Goal: Answer question/provide support: Answer question/provide support

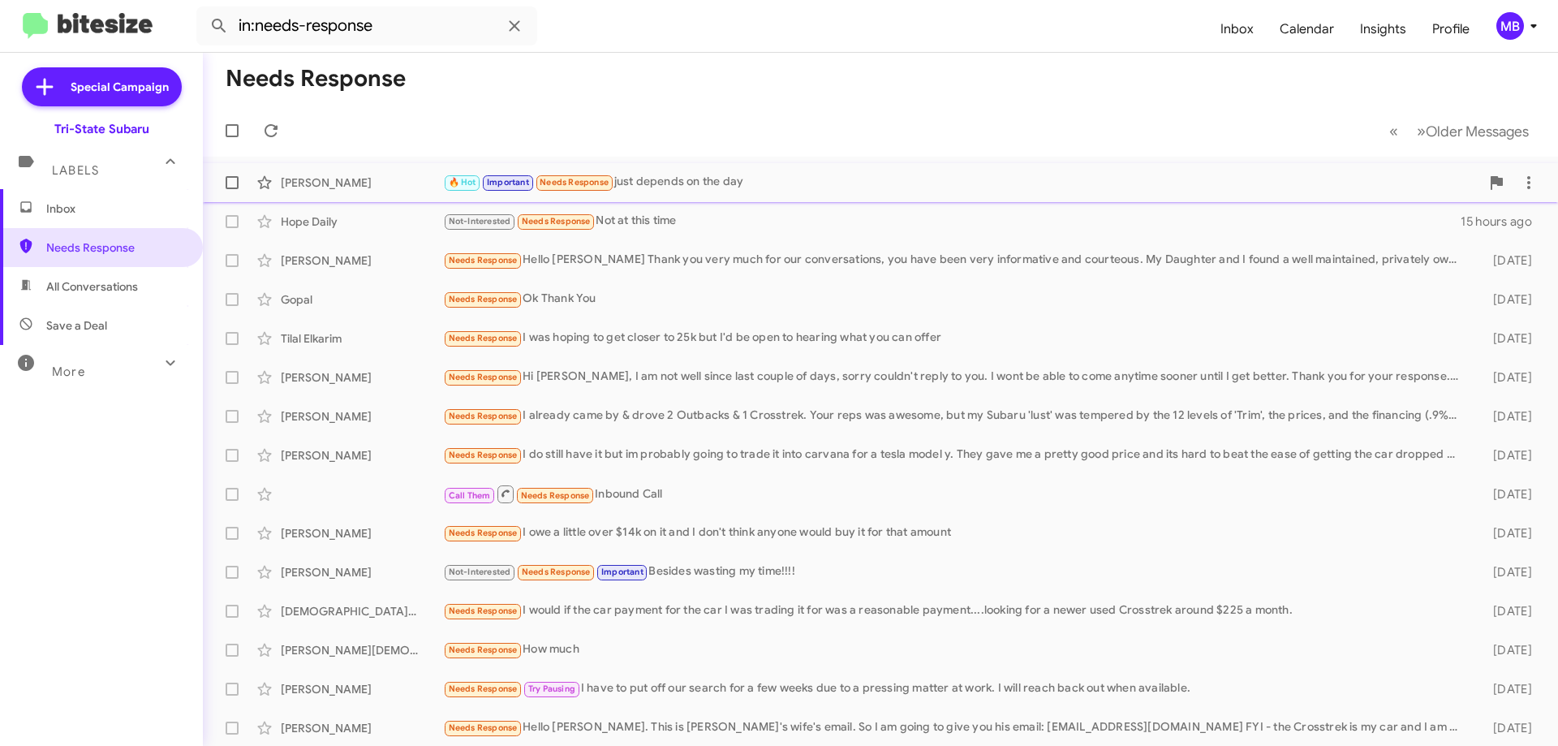
click at [581, 179] on span "Needs Response" at bounding box center [573, 182] width 69 height 11
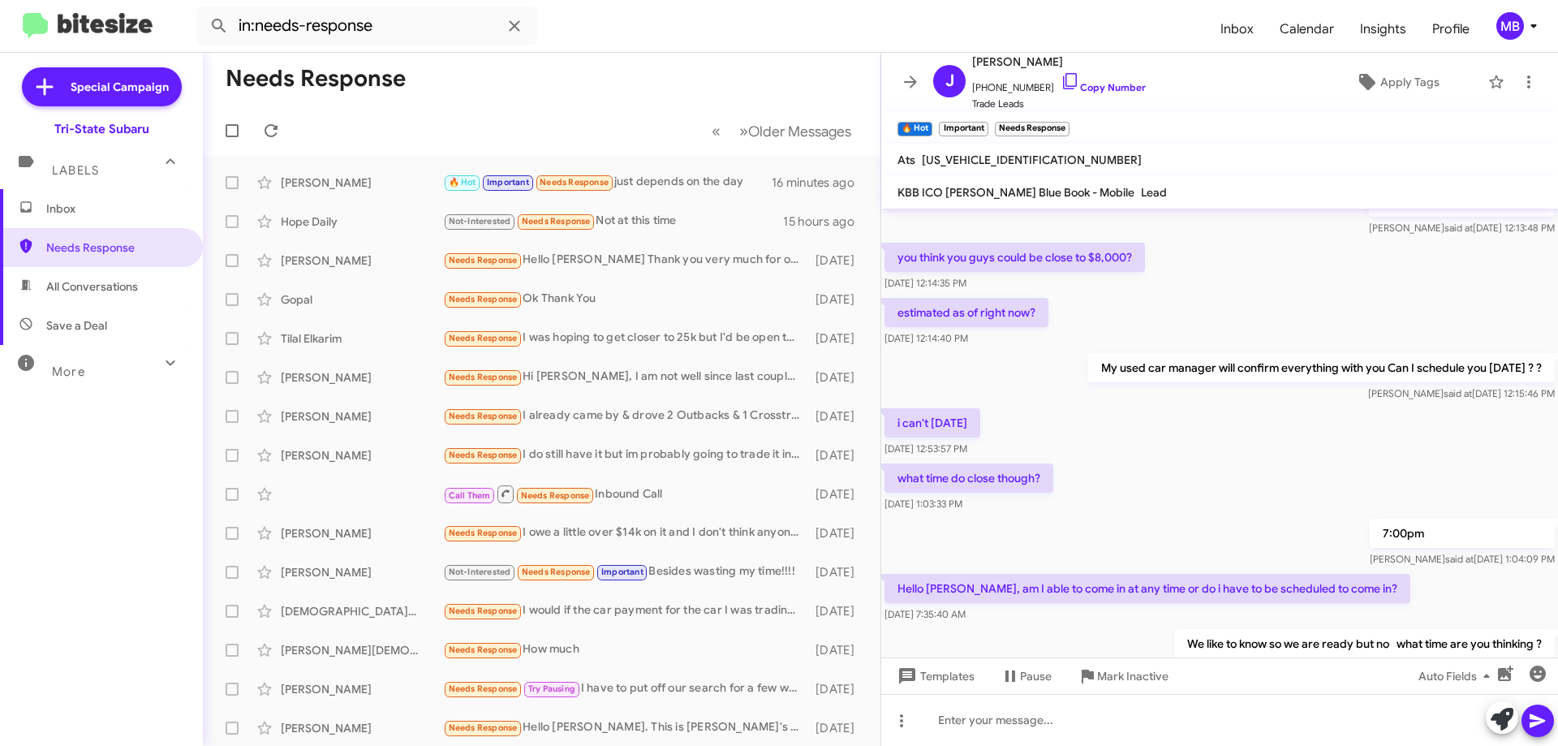
scroll to position [472, 0]
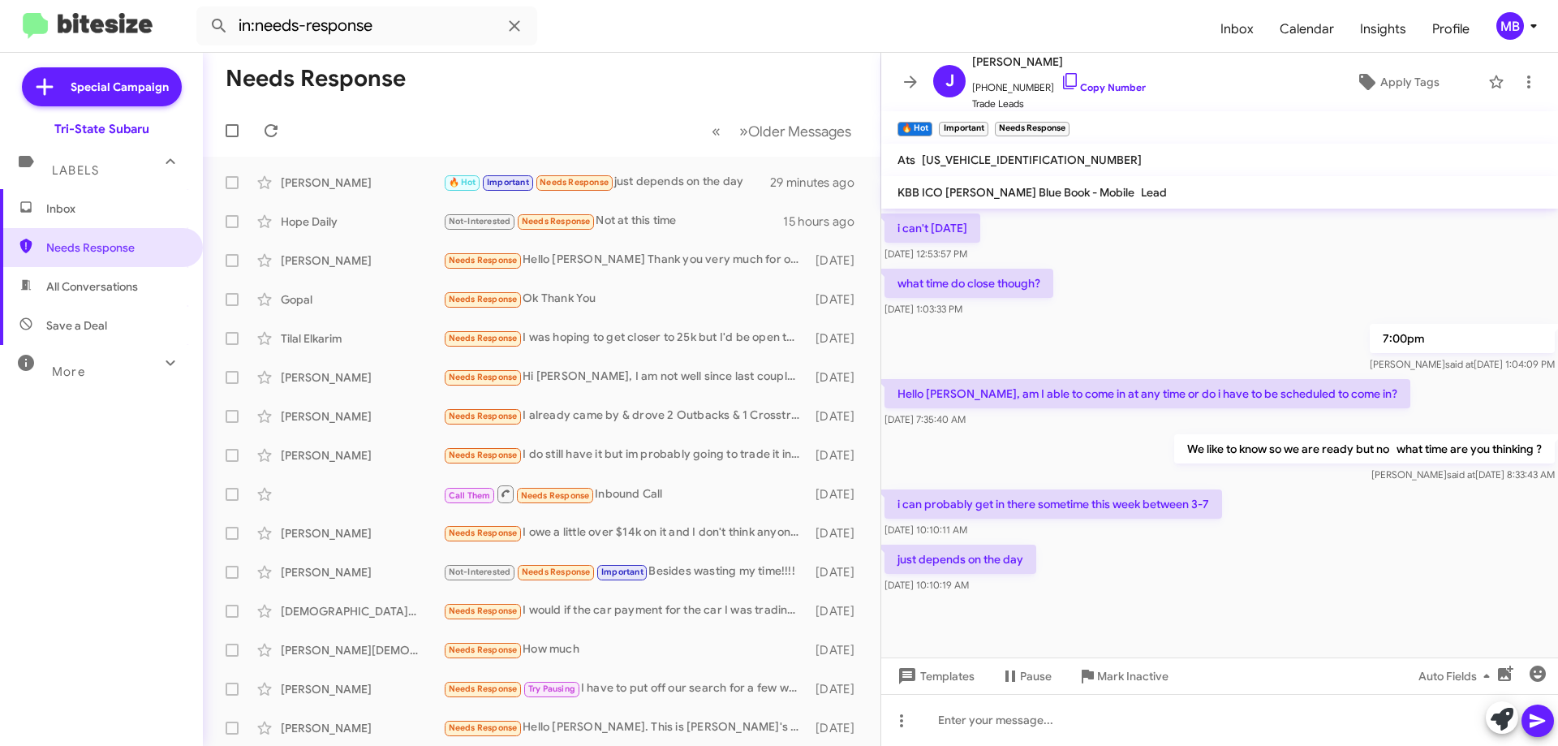
click at [126, 181] on mat-expansion-panel-header "Labels" at bounding box center [101, 163] width 203 height 52
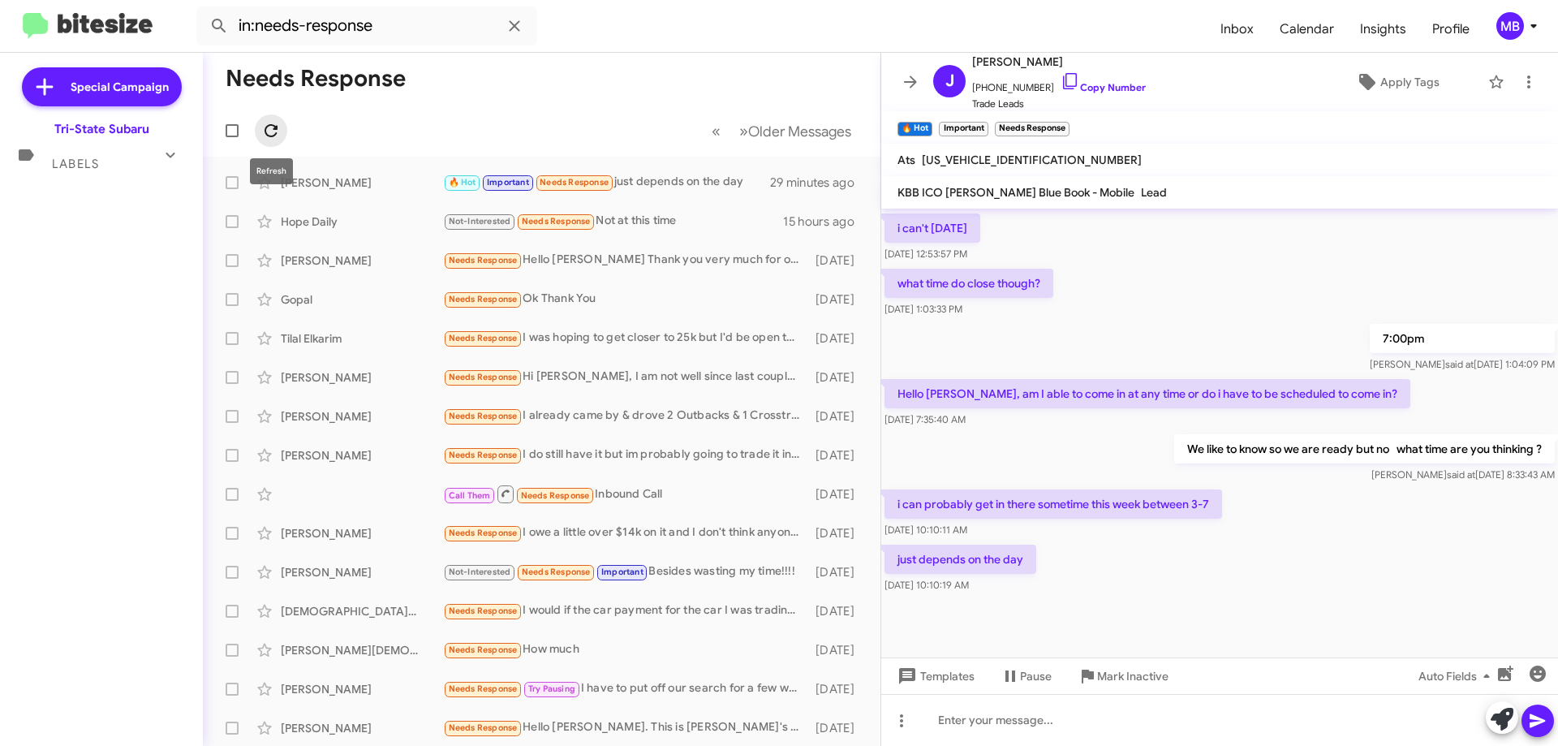
click at [260, 132] on span at bounding box center [271, 130] width 32 height 19
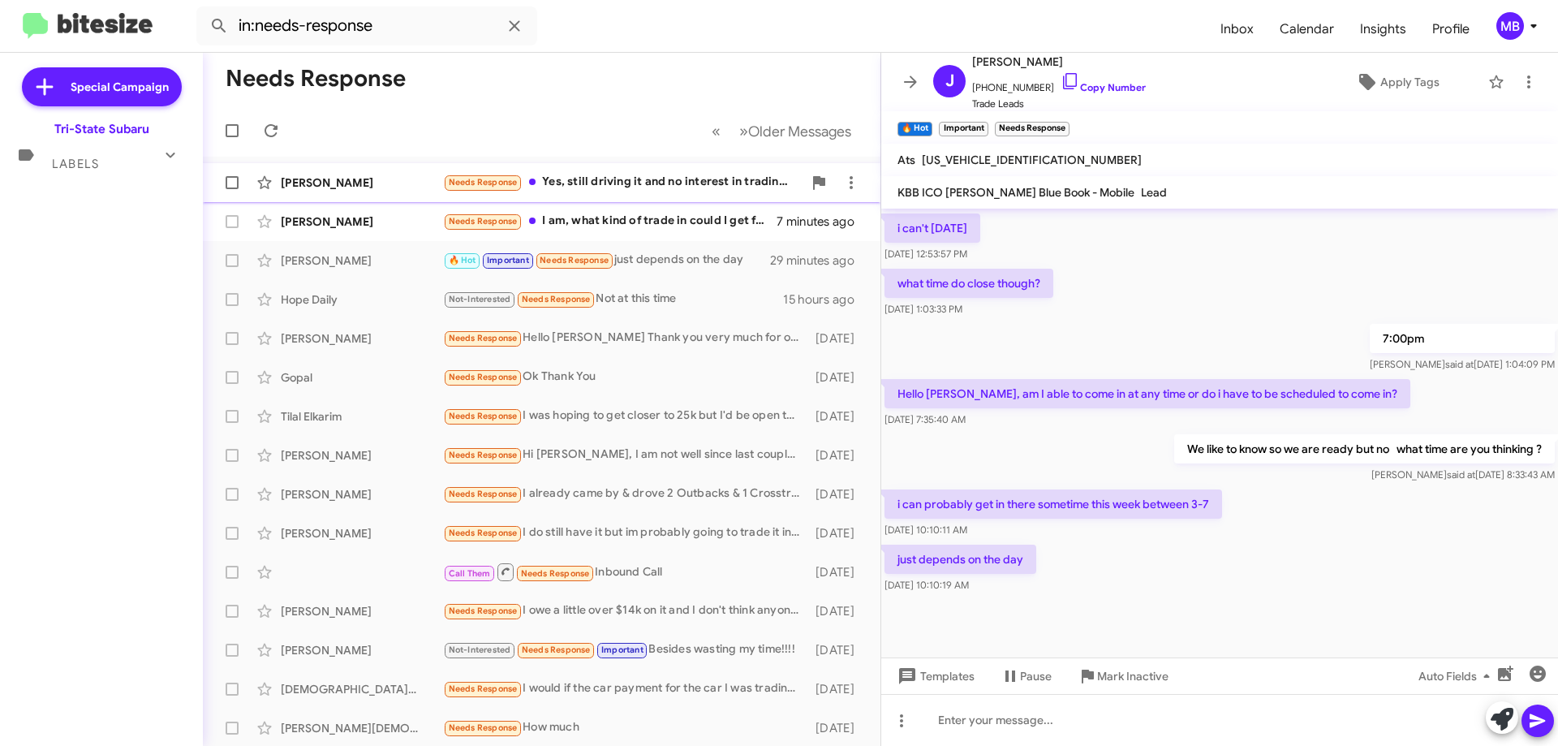
click at [375, 184] on div "[PERSON_NAME]" at bounding box center [362, 182] width 162 height 16
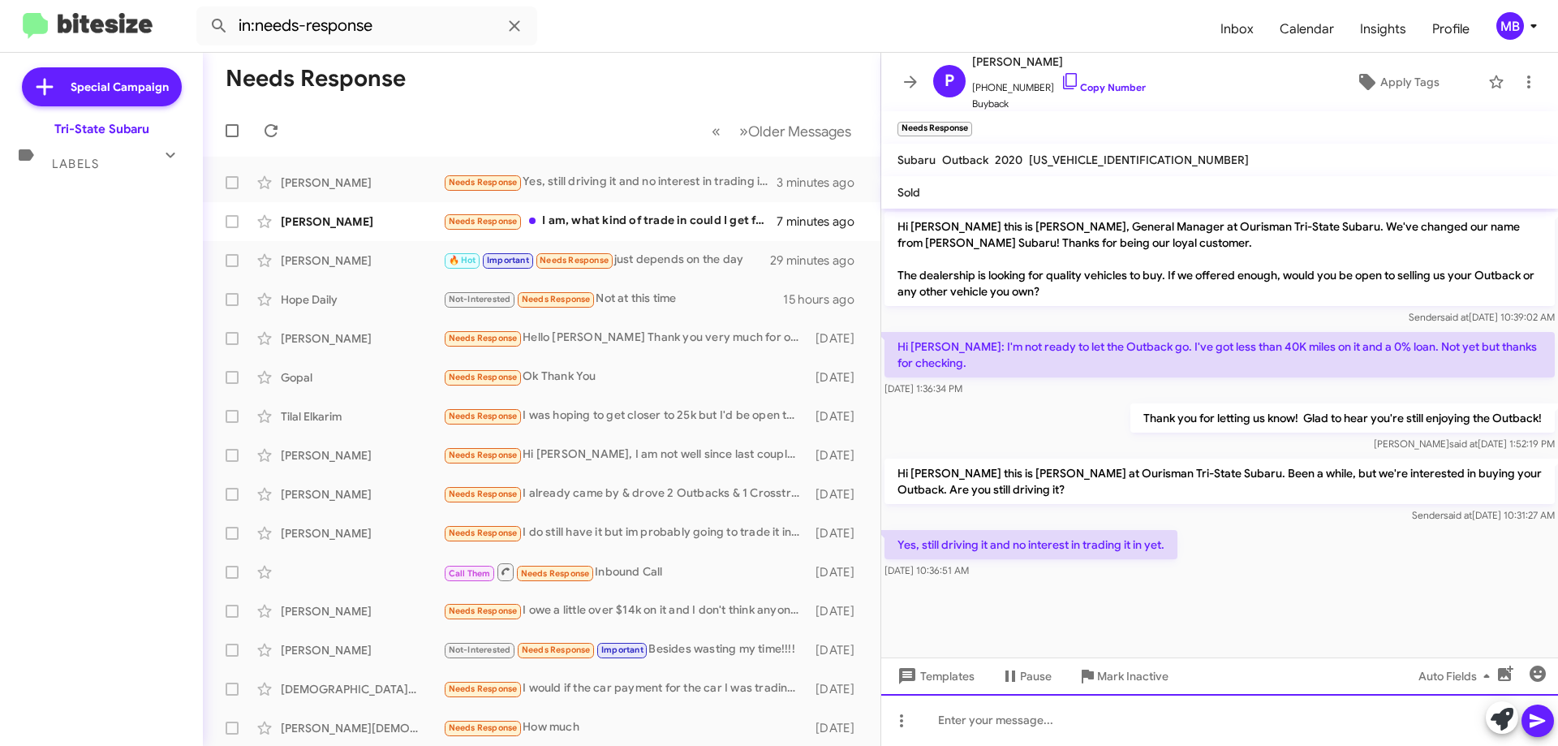
drag, startPoint x: 1016, startPoint y: 726, endPoint x: 1186, endPoint y: 715, distance: 170.7
click at [1034, 721] on div at bounding box center [1219, 720] width 677 height 52
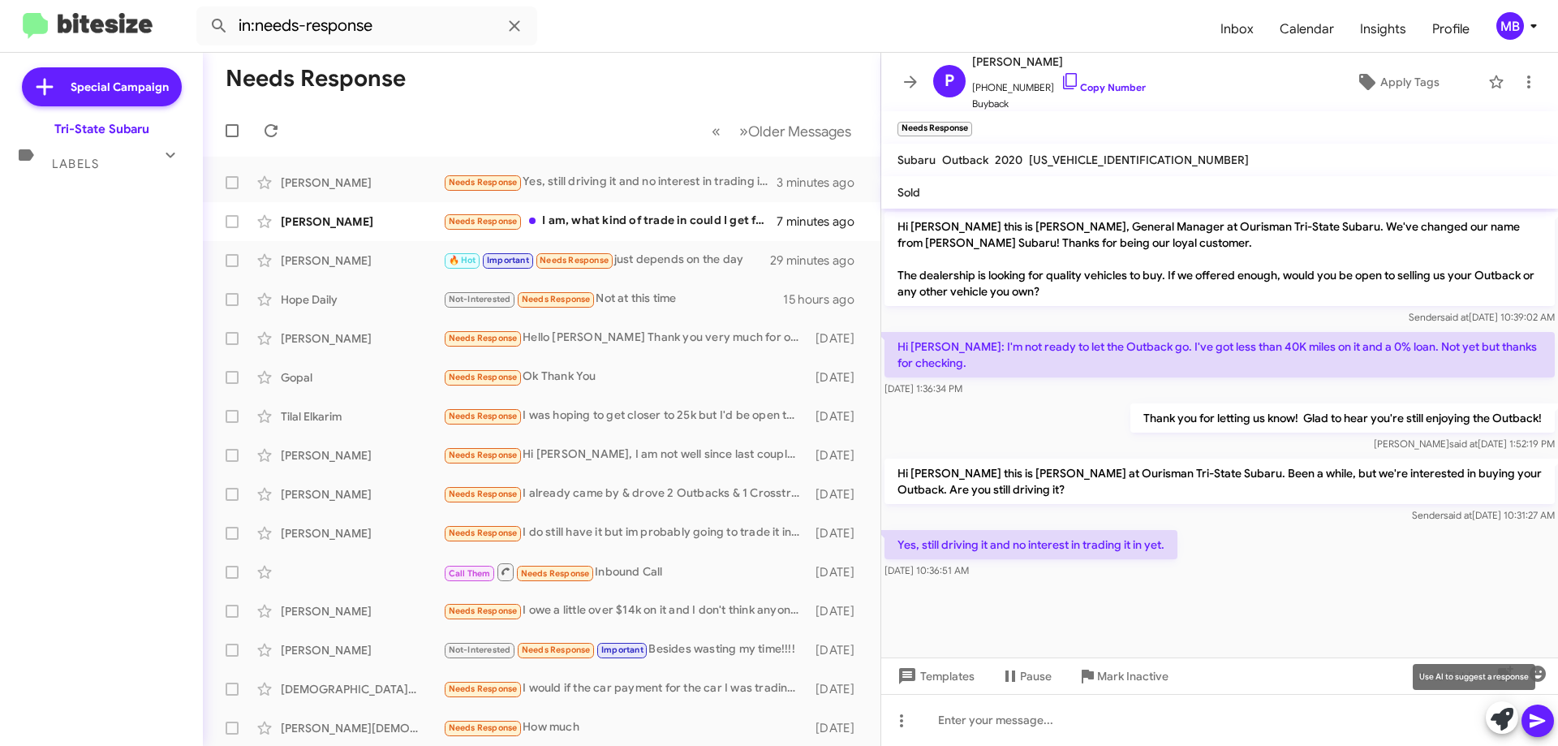
click at [1504, 717] on icon at bounding box center [1501, 718] width 23 height 23
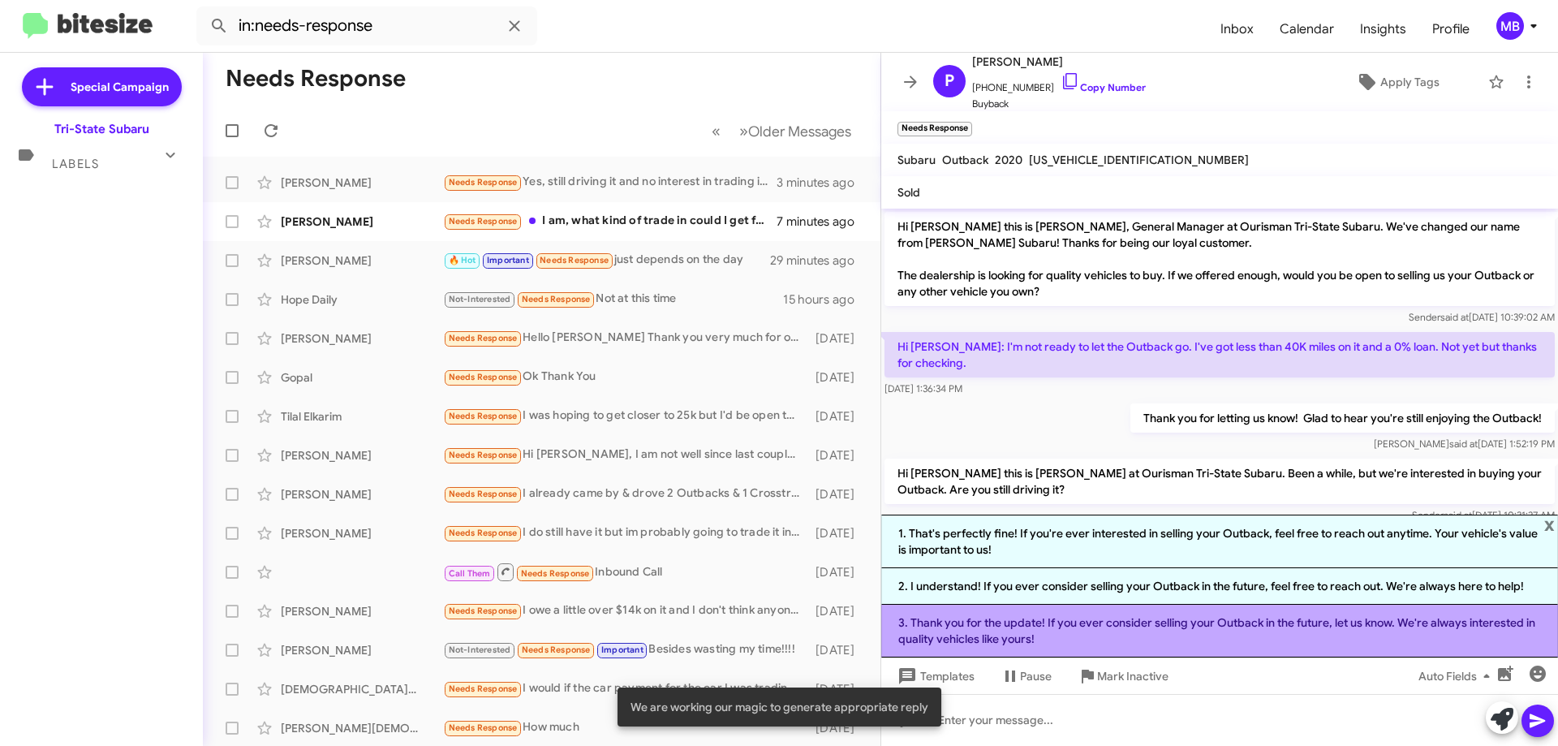
click at [1347, 625] on li "3. Thank you for the update! If you ever consider selling your Outback in the f…" at bounding box center [1219, 630] width 677 height 53
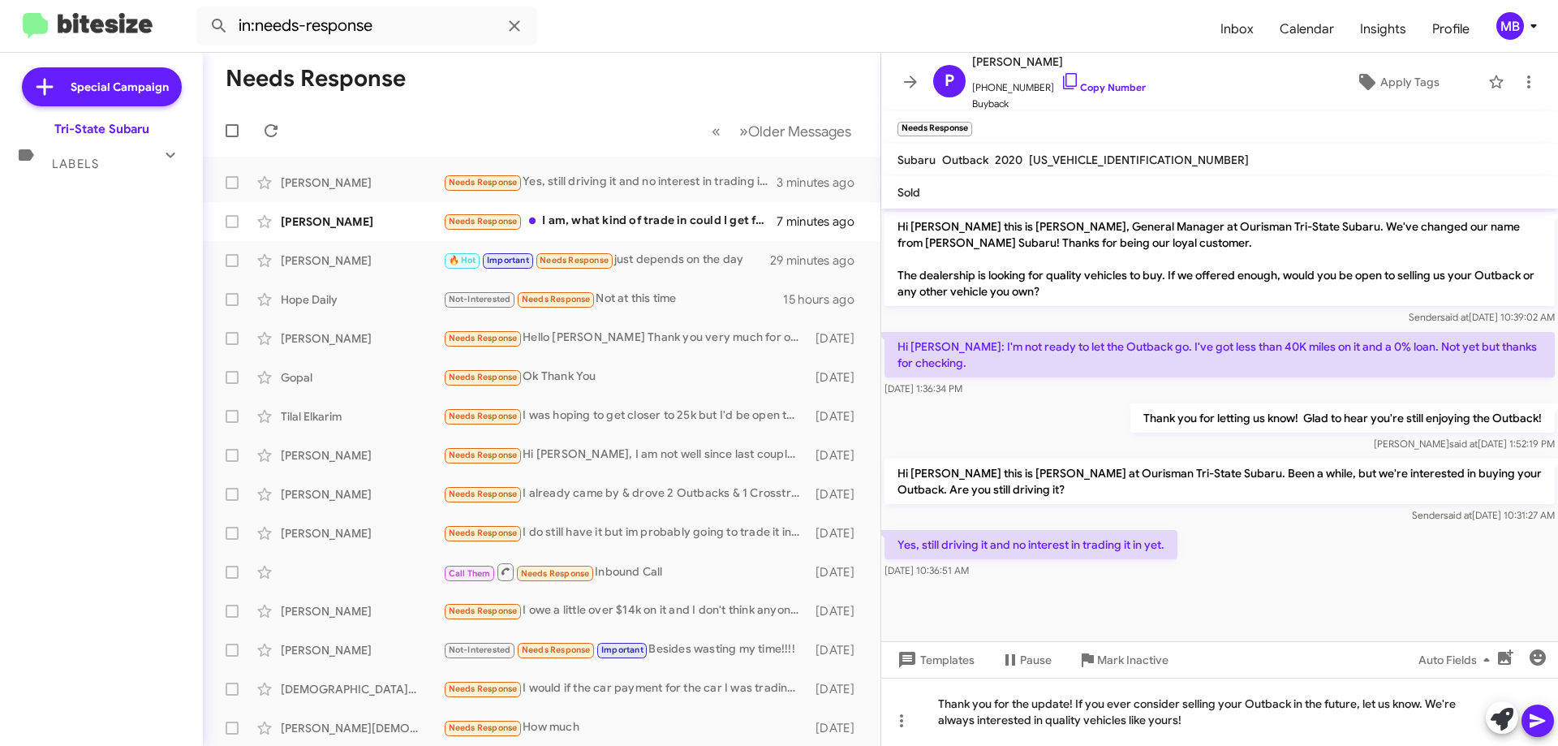
click at [1531, 719] on icon at bounding box center [1536, 721] width 15 height 14
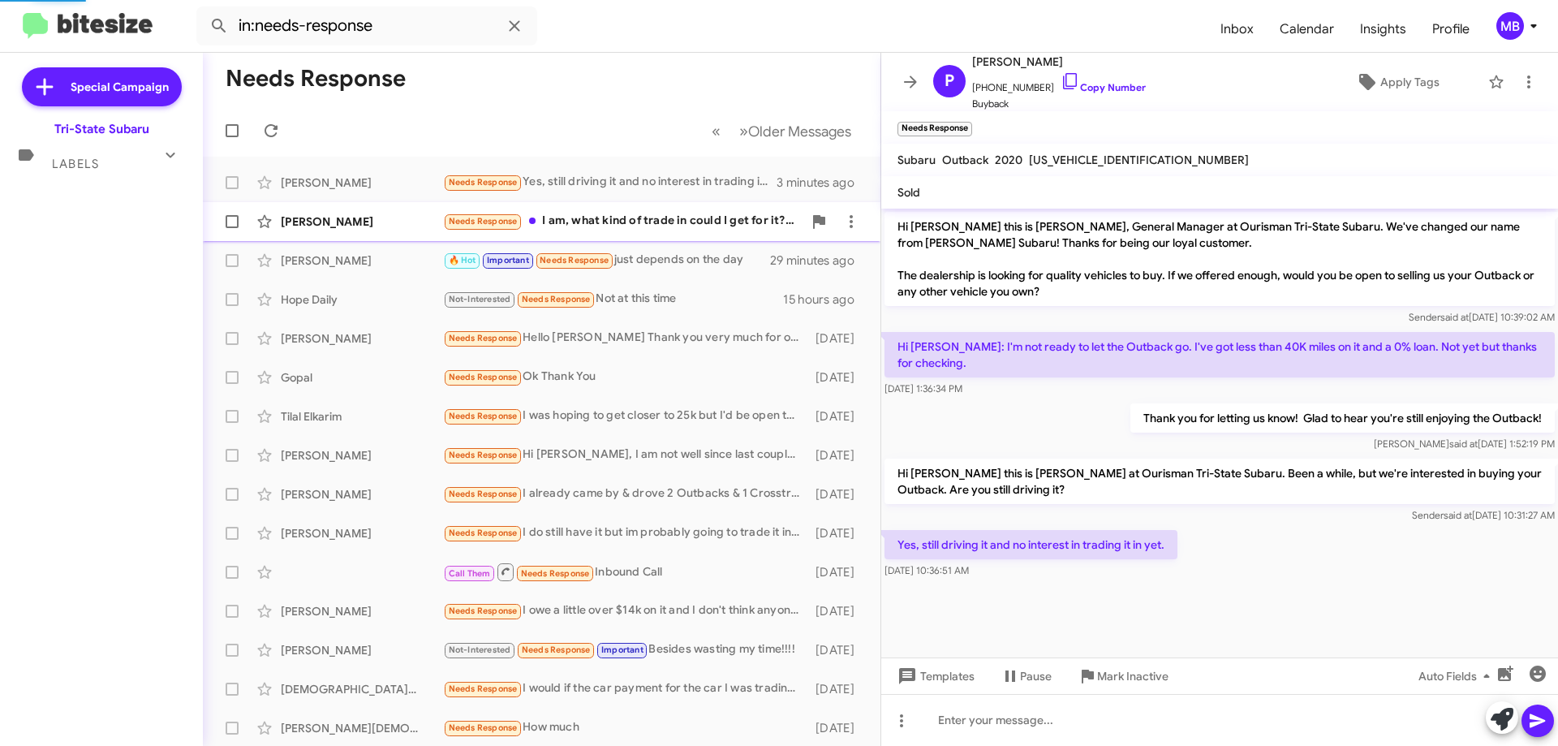
scroll to position [20, 0]
click at [716, 230] on div "Needs Response I am, what kind of trade in could I get for it? I'd be intereste…" at bounding box center [622, 221] width 359 height 19
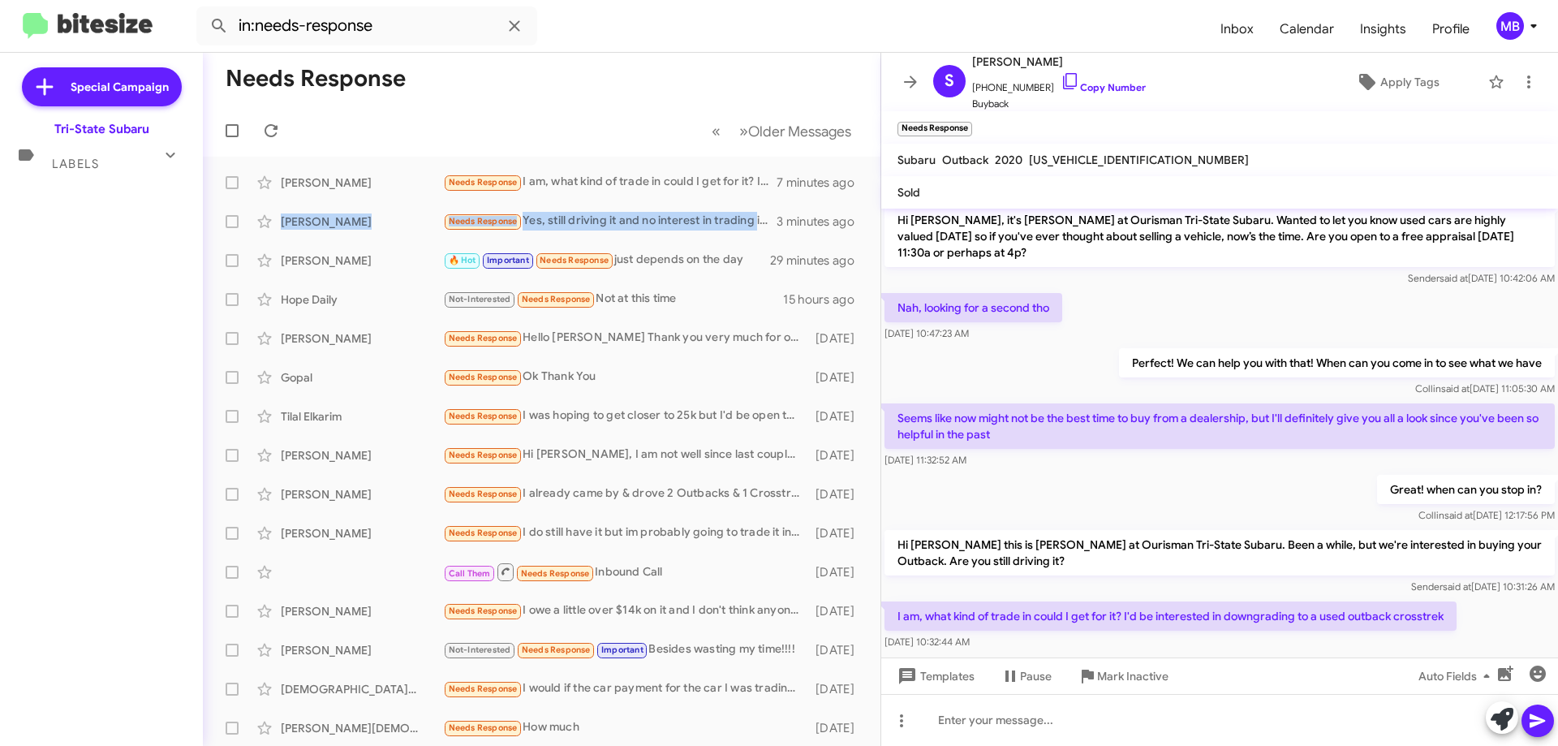
scroll to position [247, 0]
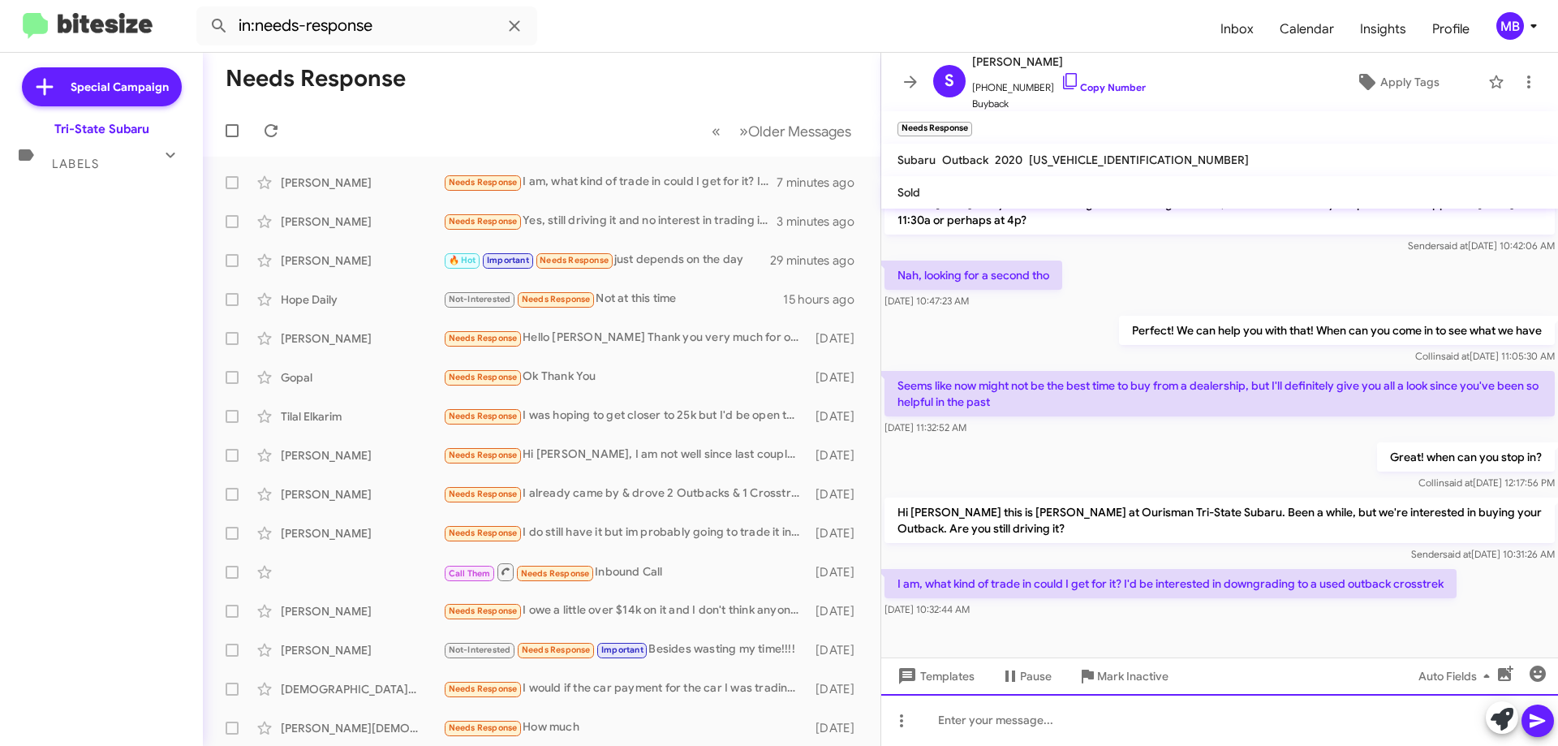
click at [1270, 736] on div at bounding box center [1219, 720] width 677 height 52
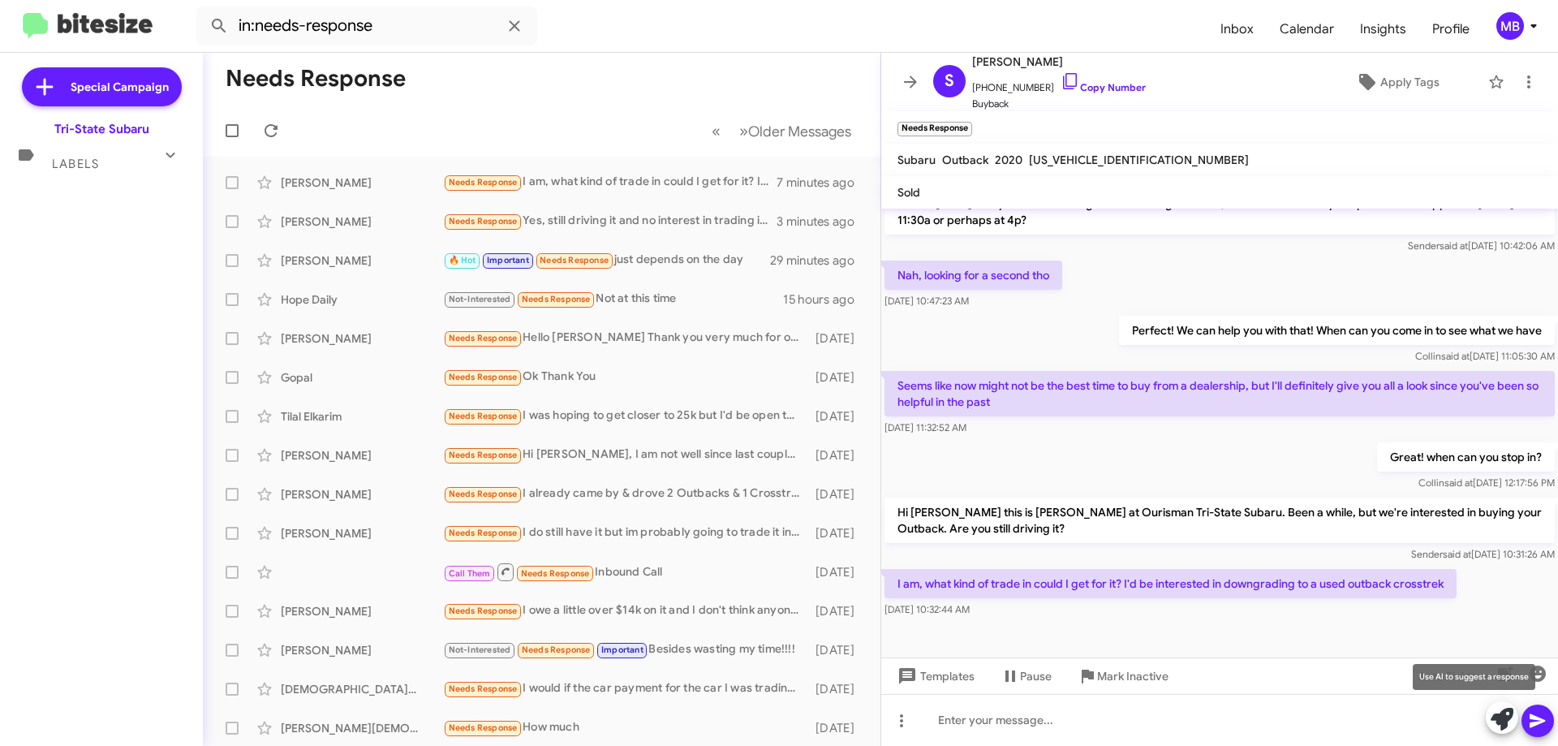
click at [1501, 718] on icon at bounding box center [1501, 718] width 23 height 23
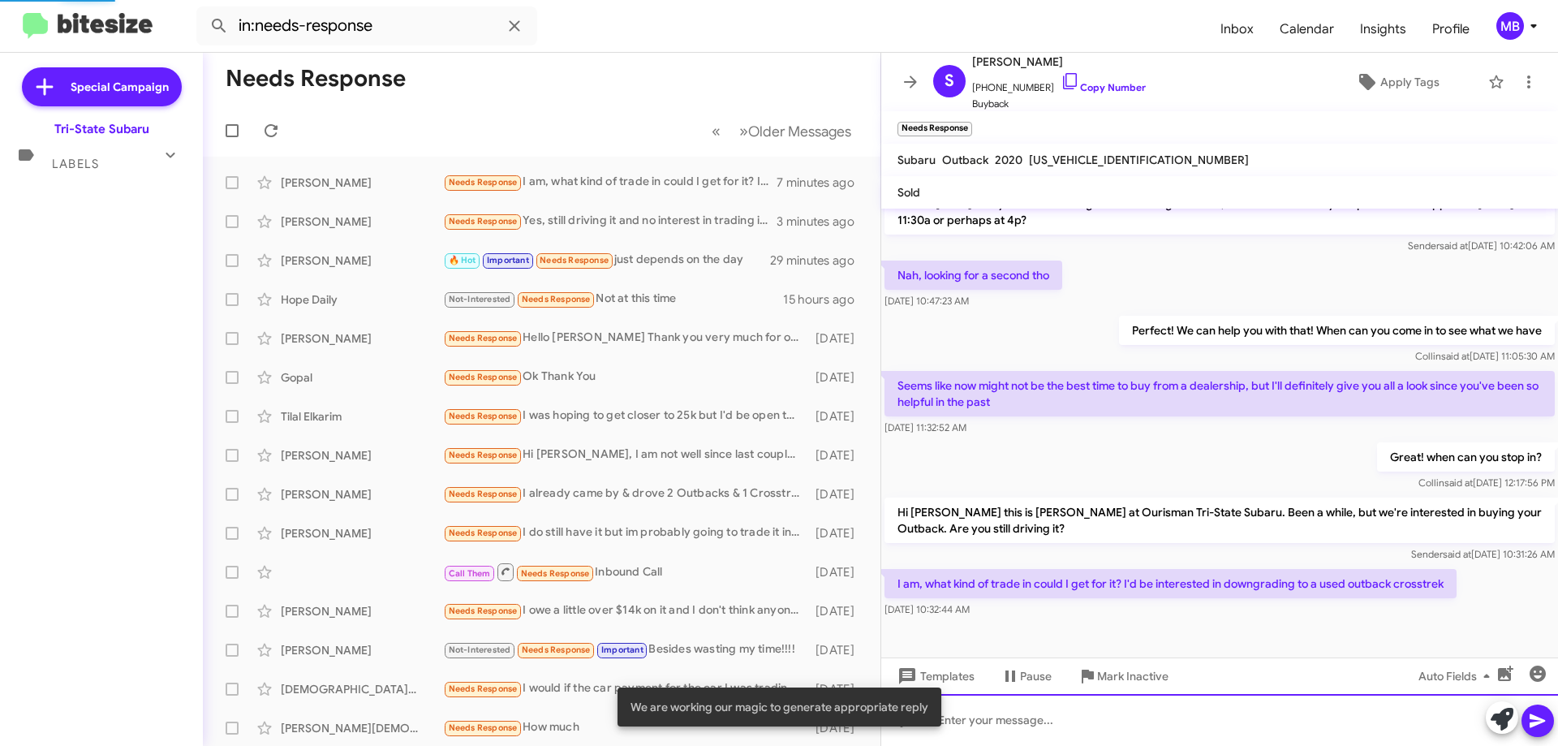
click at [1417, 721] on div at bounding box center [1219, 720] width 677 height 52
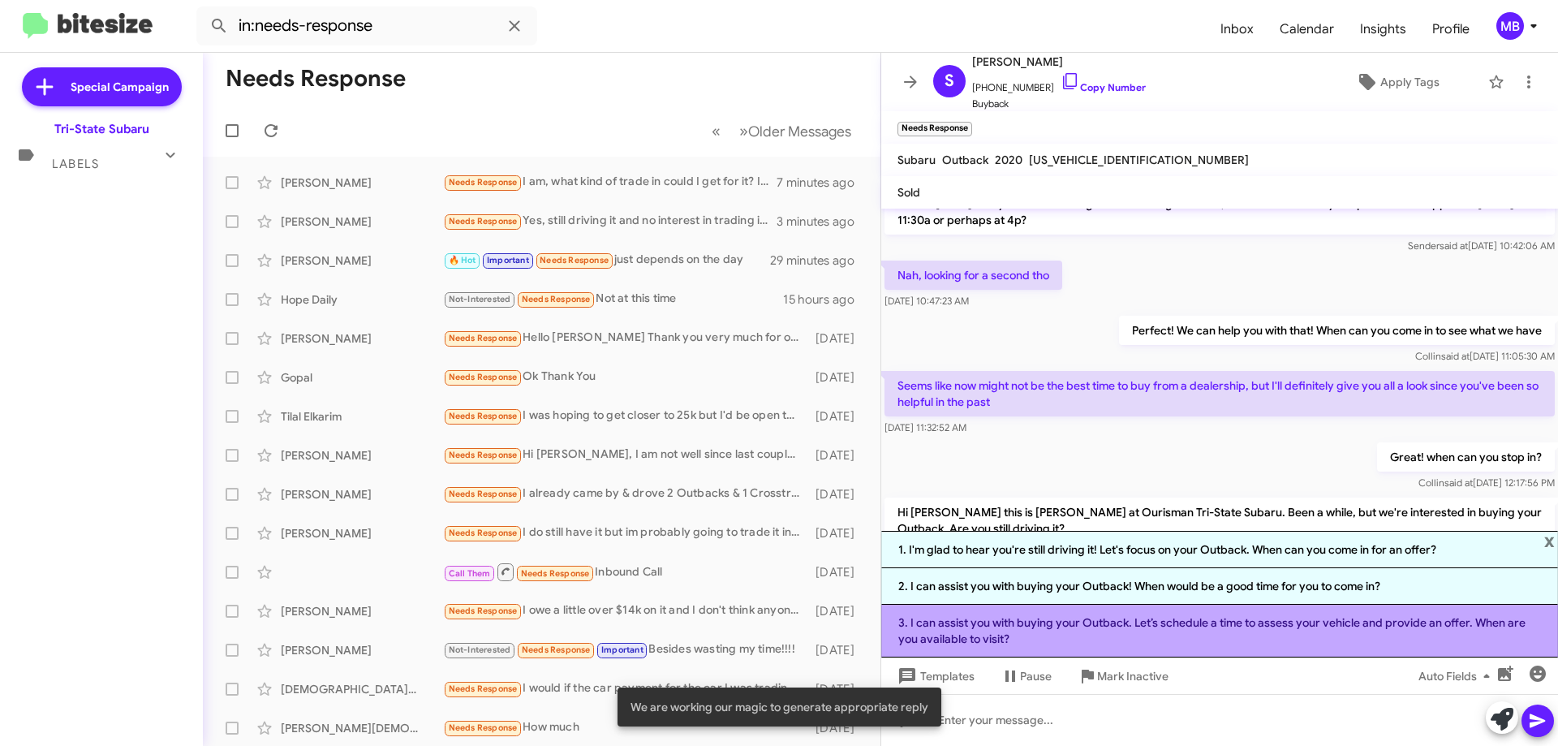
click at [1224, 635] on li "3. I can assist you with buying your Outback. Let’s schedule a time to assess y…" at bounding box center [1219, 630] width 677 height 53
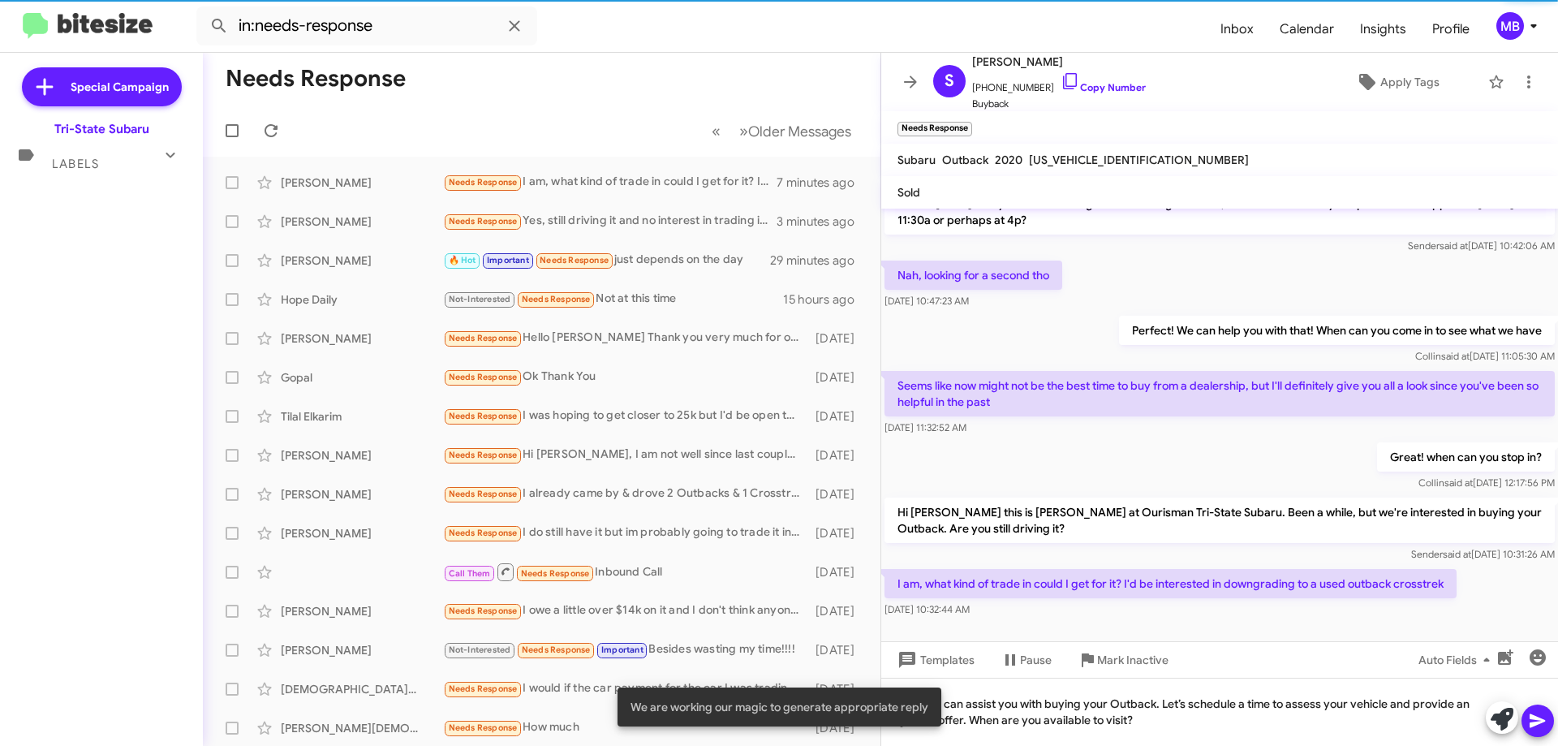
click at [1528, 716] on icon at bounding box center [1537, 720] width 19 height 19
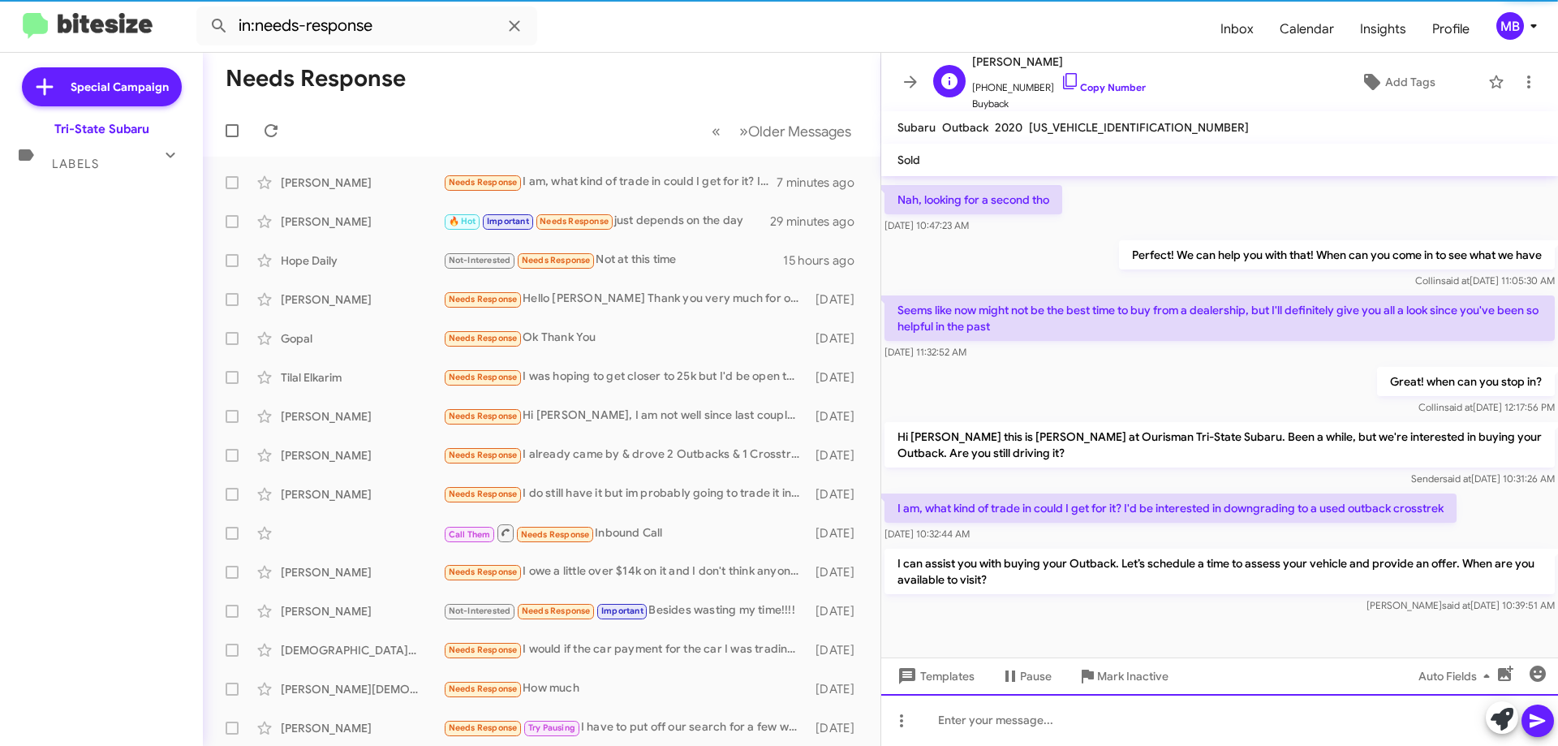
scroll to position [290, 0]
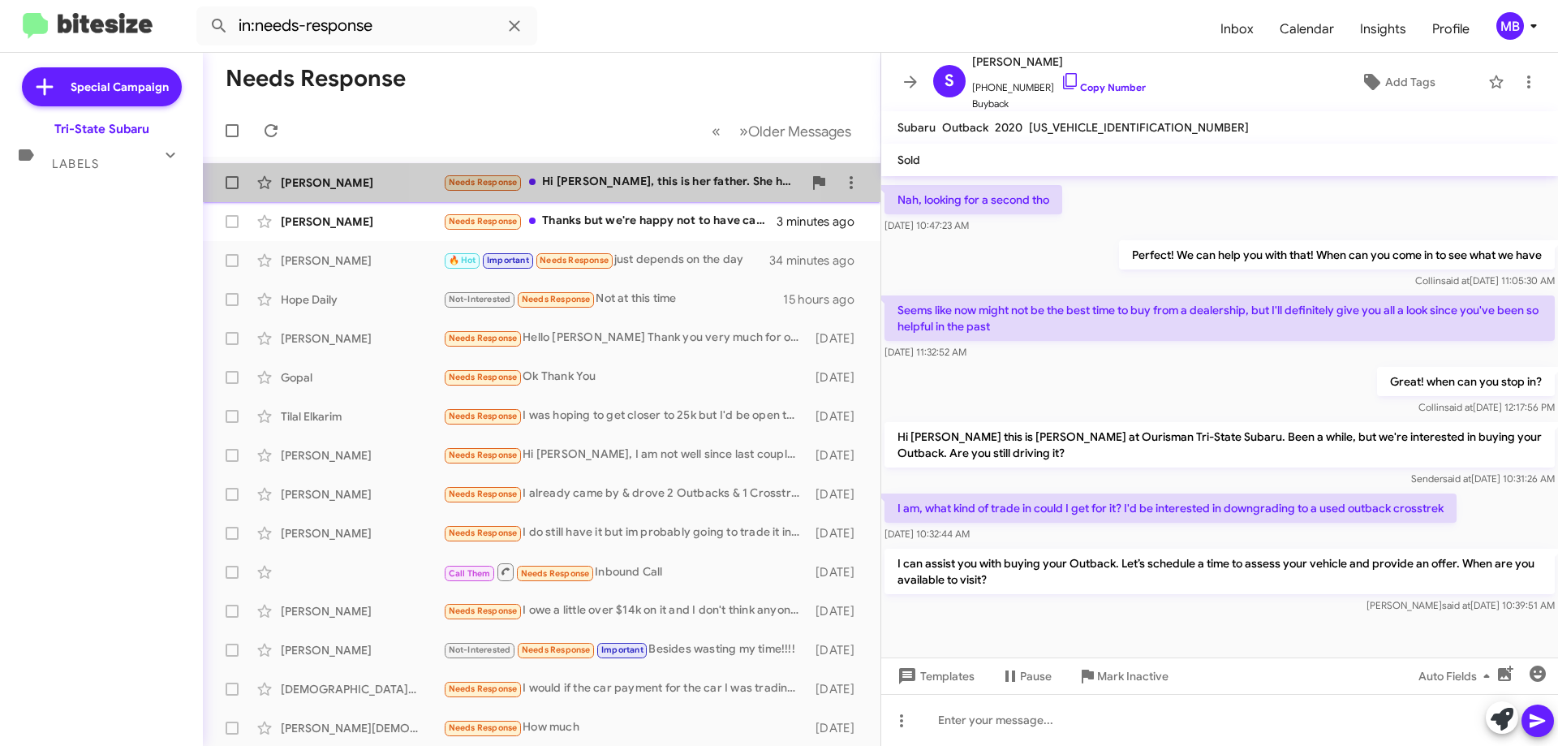
click at [622, 181] on div "Needs Response Hi Joe, this is her father. She has already returned the vehicle…" at bounding box center [622, 182] width 359 height 19
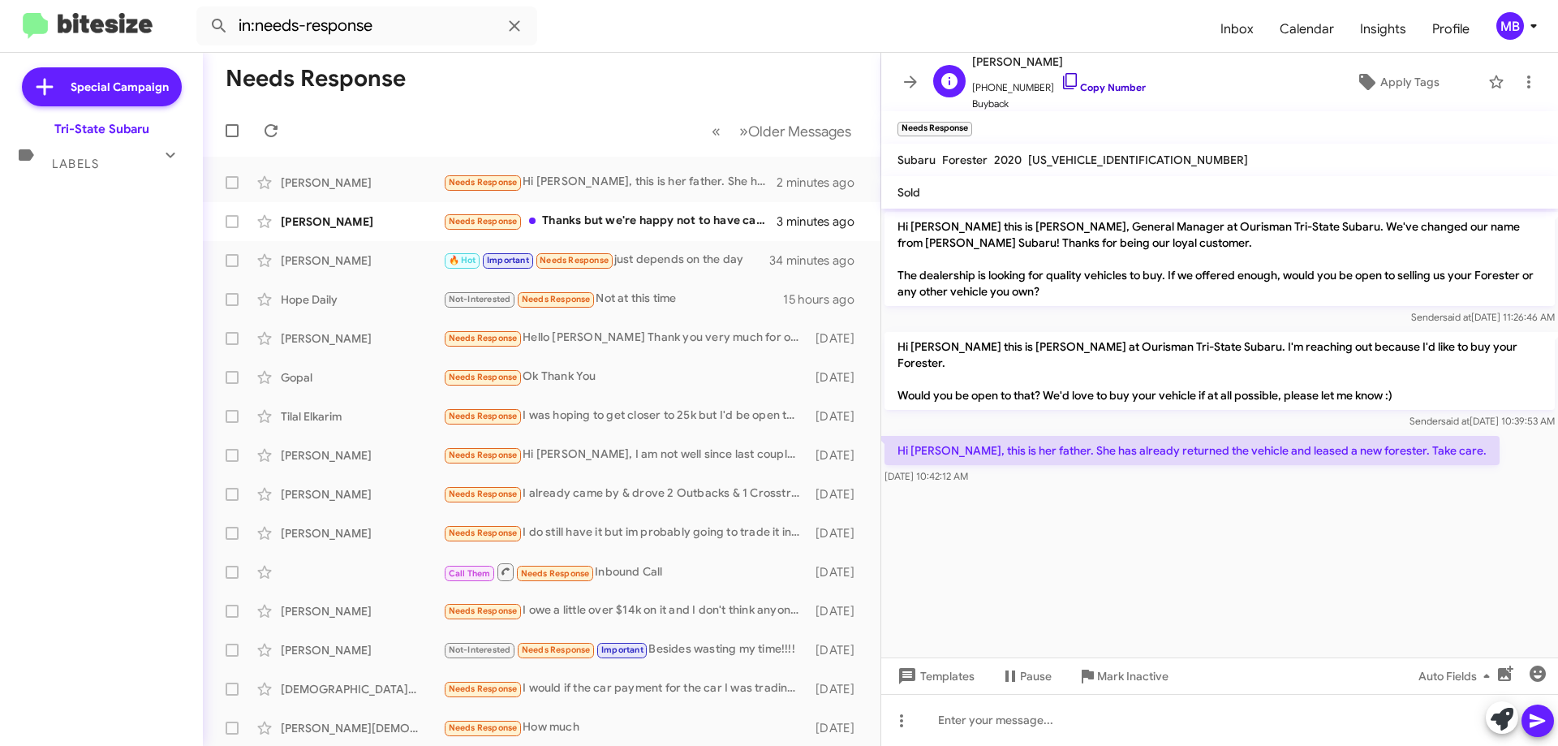
click at [1106, 84] on link "Copy Number" at bounding box center [1102, 87] width 85 height 12
click at [1117, 82] on link "Copy Number" at bounding box center [1102, 87] width 85 height 12
click at [782, 232] on div "Mark as Inactive" at bounding box center [805, 223] width 73 height 26
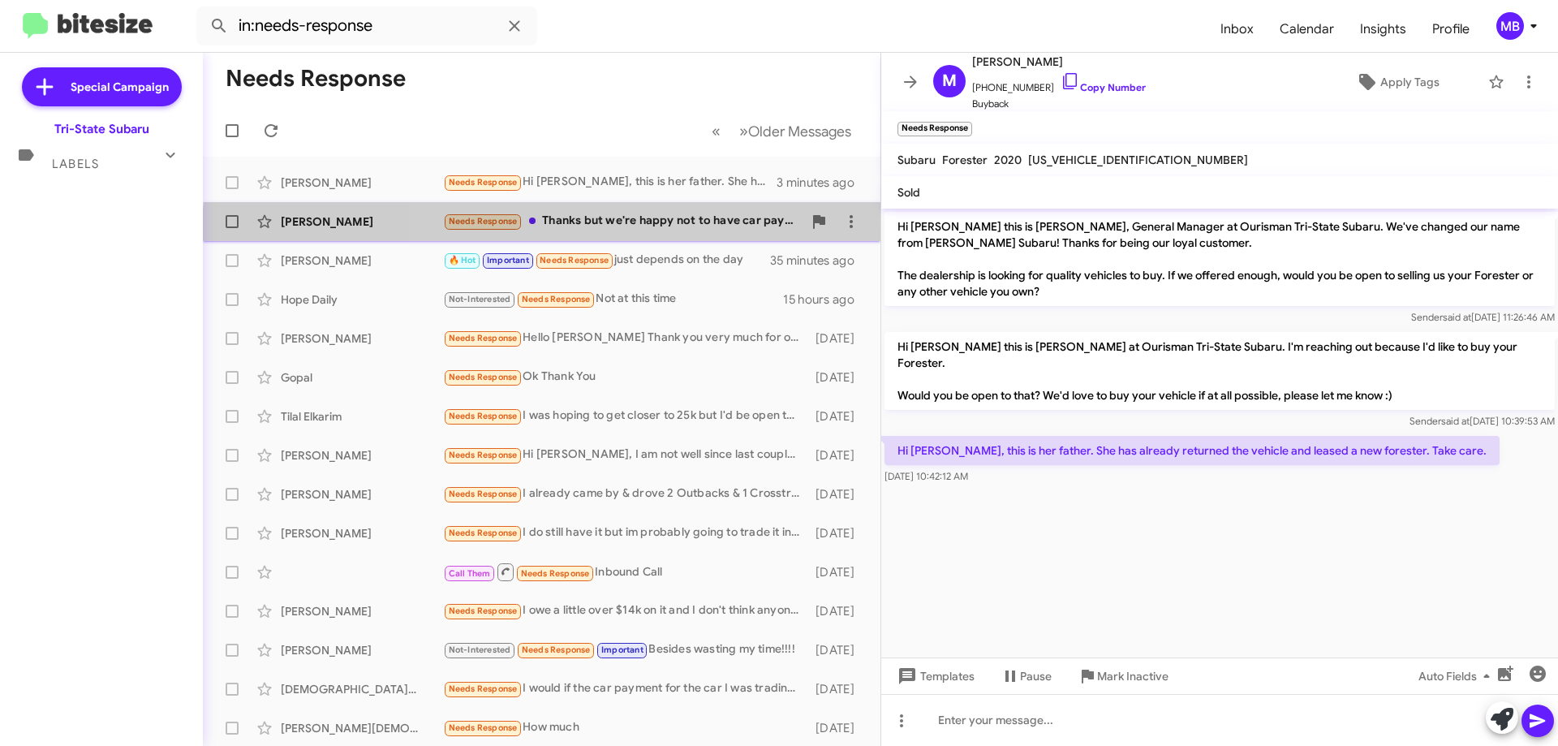
click at [742, 237] on div "Jason Osiecki Needs Response Thanks but we're happy not to have car payments. W…" at bounding box center [541, 221] width 651 height 32
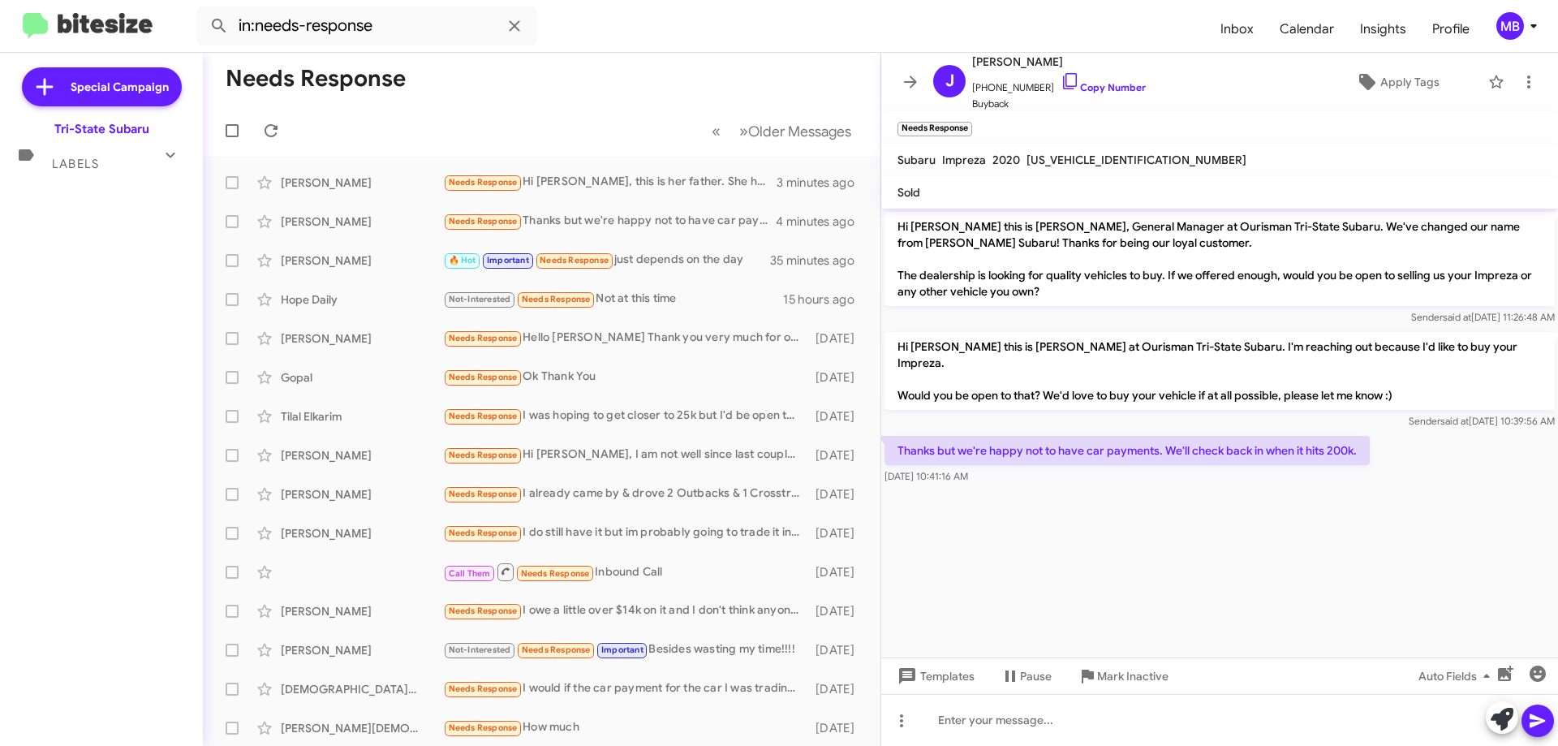
click at [120, 173] on mat-expansion-panel-header "Labels" at bounding box center [101, 156] width 203 height 39
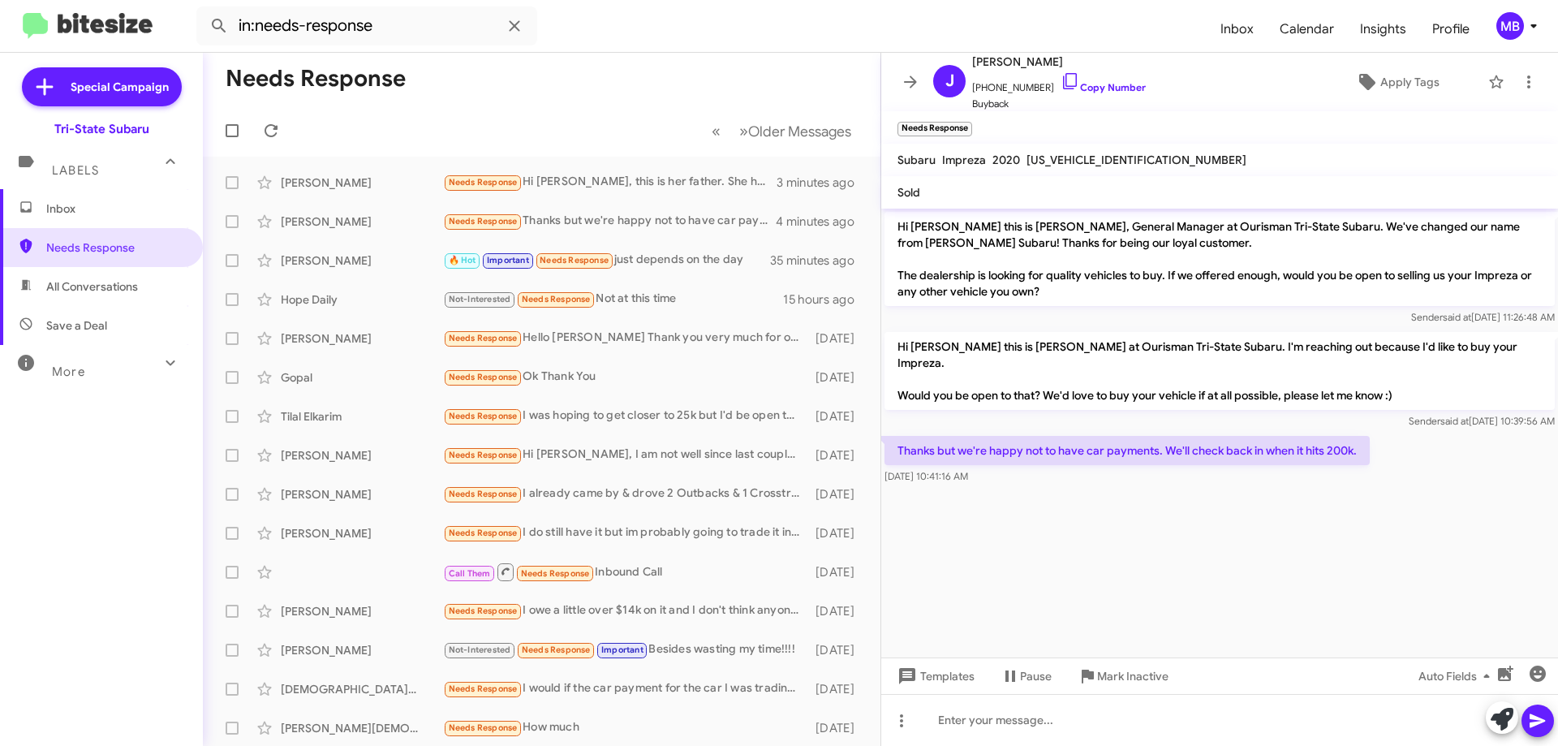
click at [130, 214] on span "Inbox" at bounding box center [115, 208] width 138 height 16
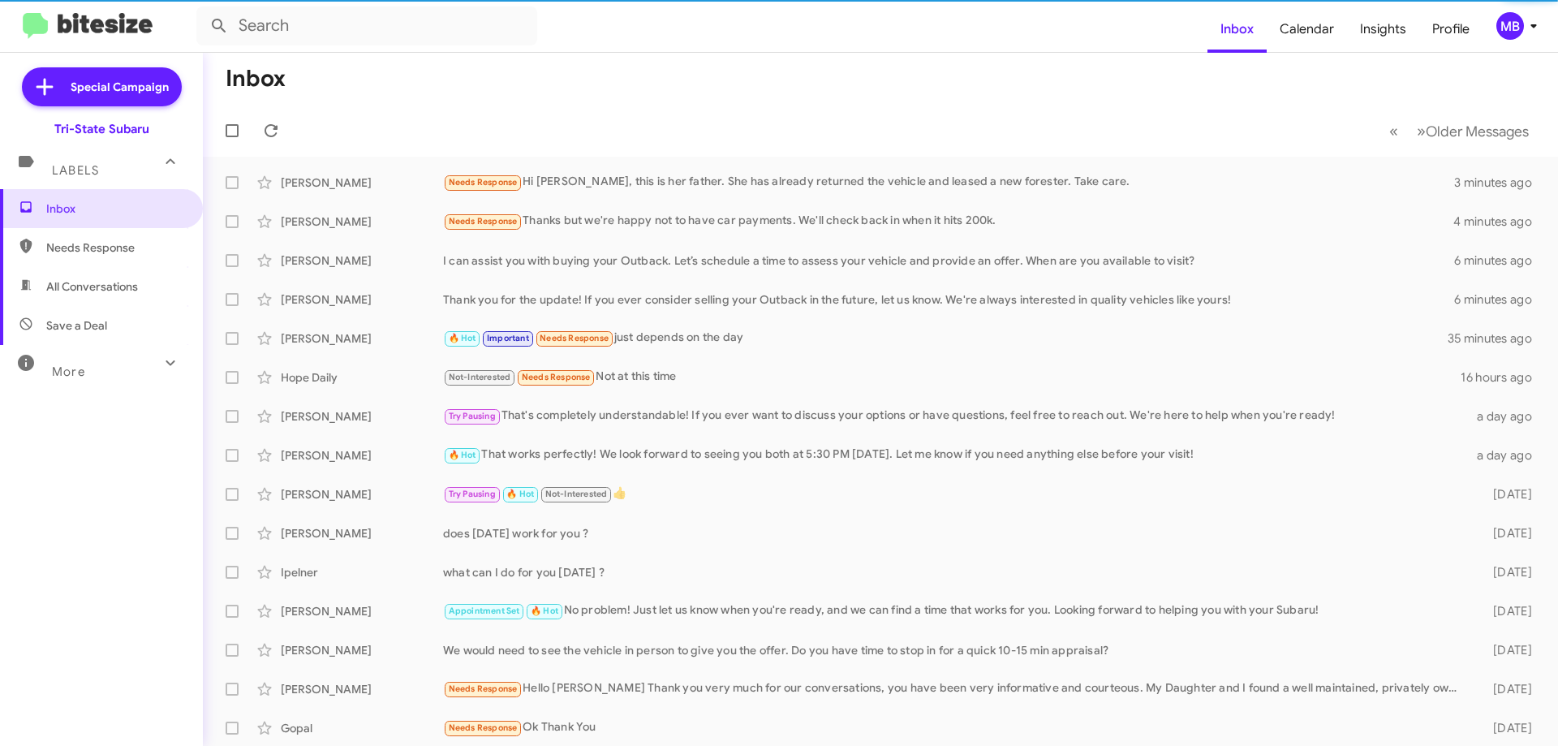
click at [153, 283] on span "All Conversations" at bounding box center [101, 286] width 203 height 39
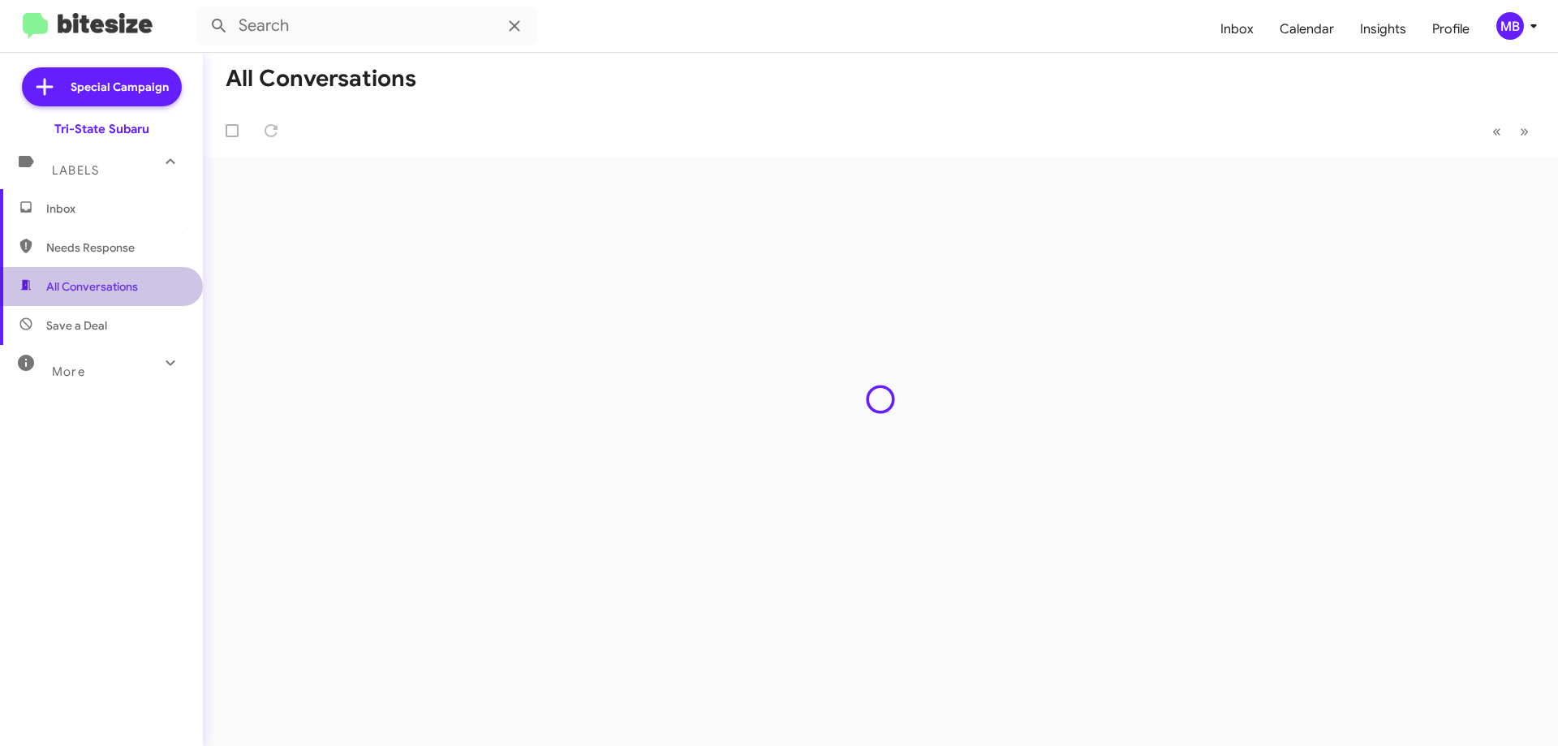
type input "in:all-conversations"
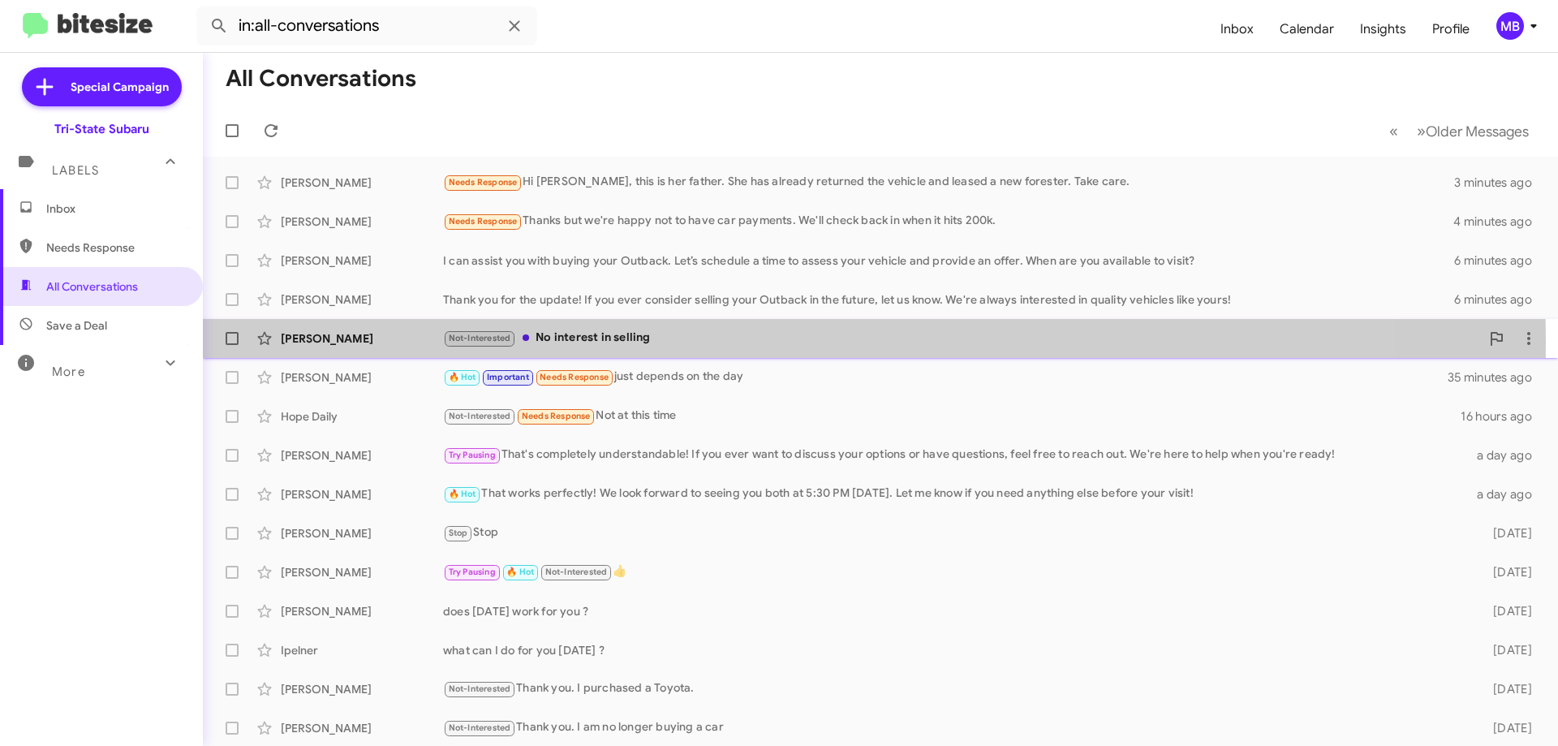
click at [336, 341] on div "[PERSON_NAME]" at bounding box center [362, 338] width 162 height 16
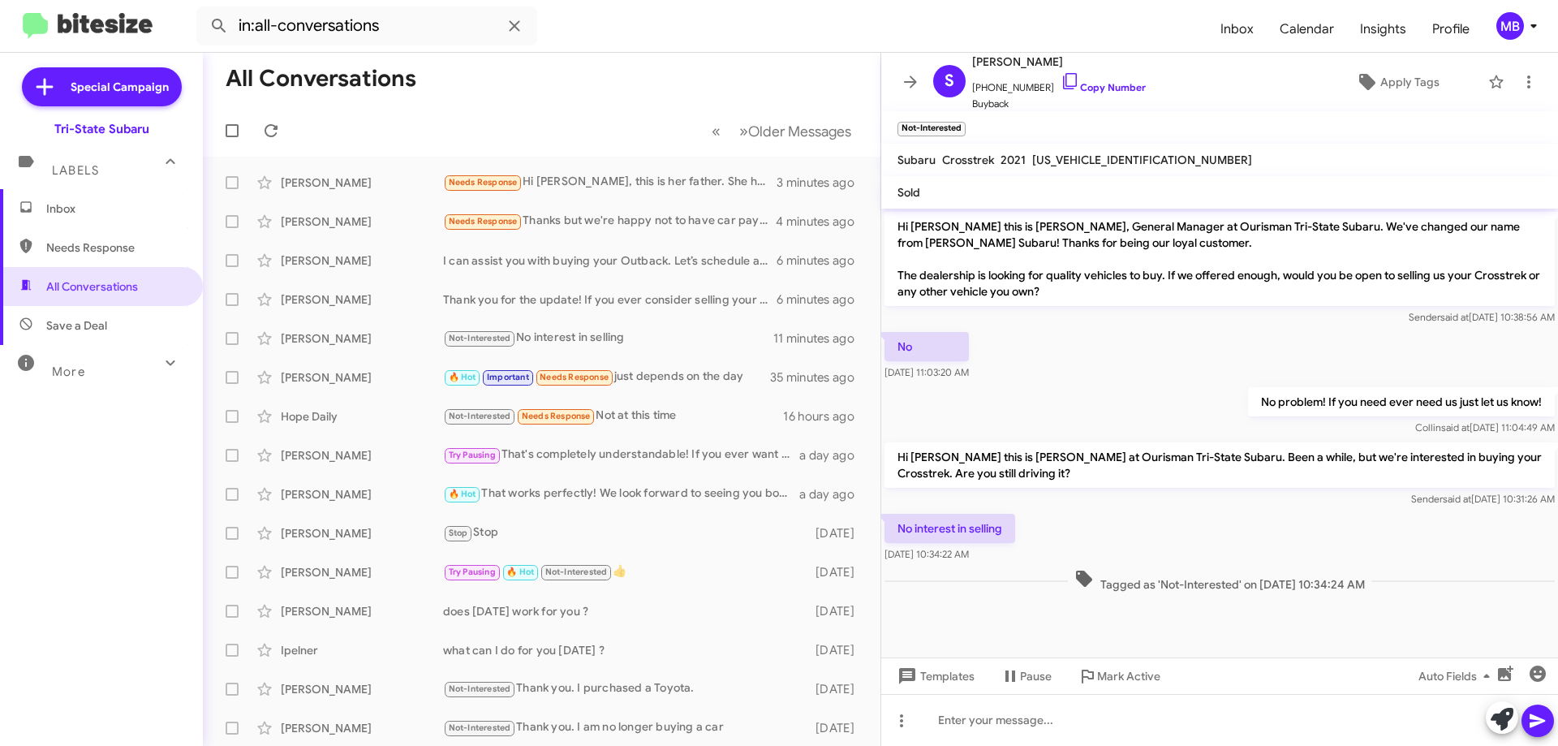
drag, startPoint x: 114, startPoint y: 206, endPoint x: 108, endPoint y: 191, distance: 16.7
click at [115, 206] on span "Inbox" at bounding box center [115, 208] width 138 height 16
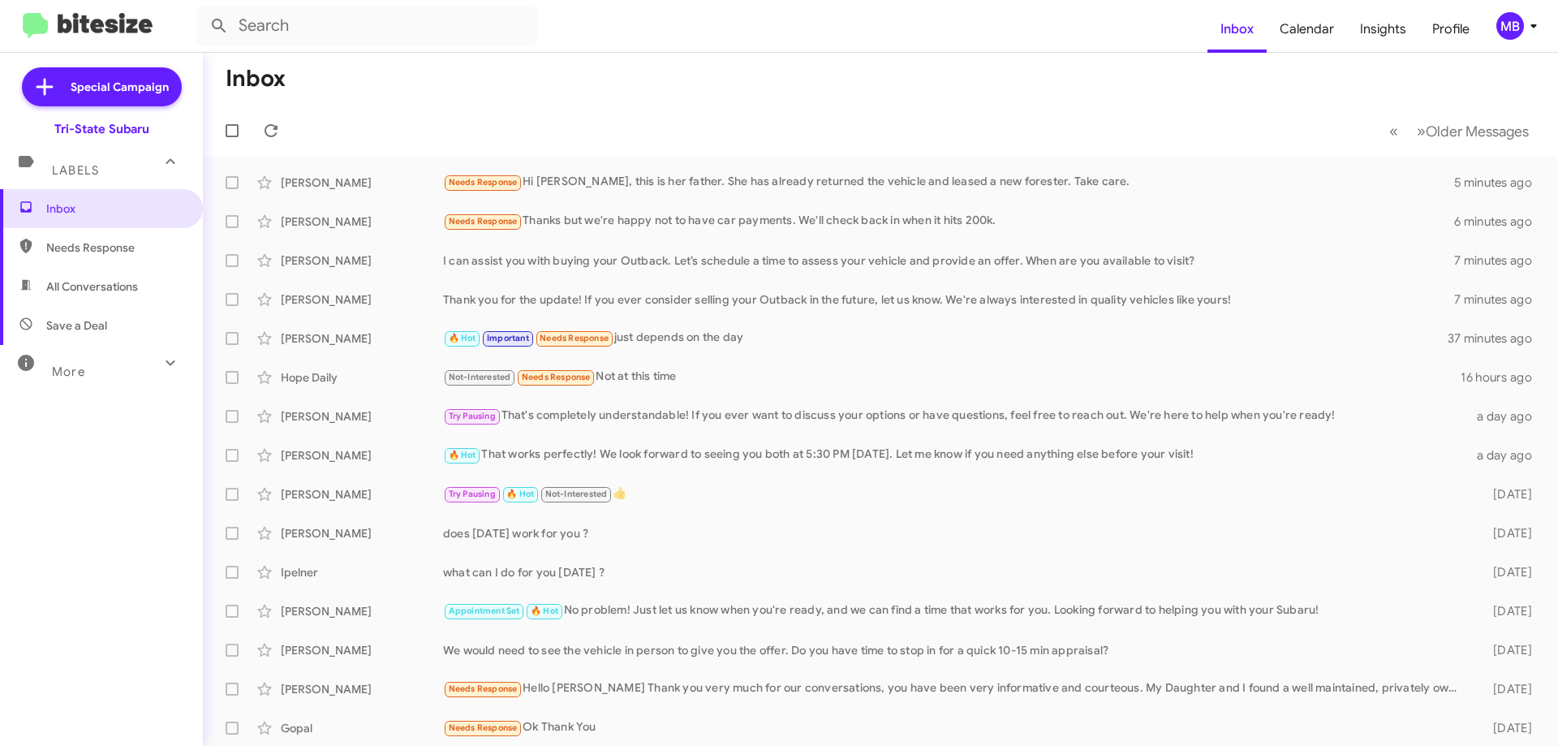
click at [110, 177] on div "Labels" at bounding box center [85, 163] width 144 height 30
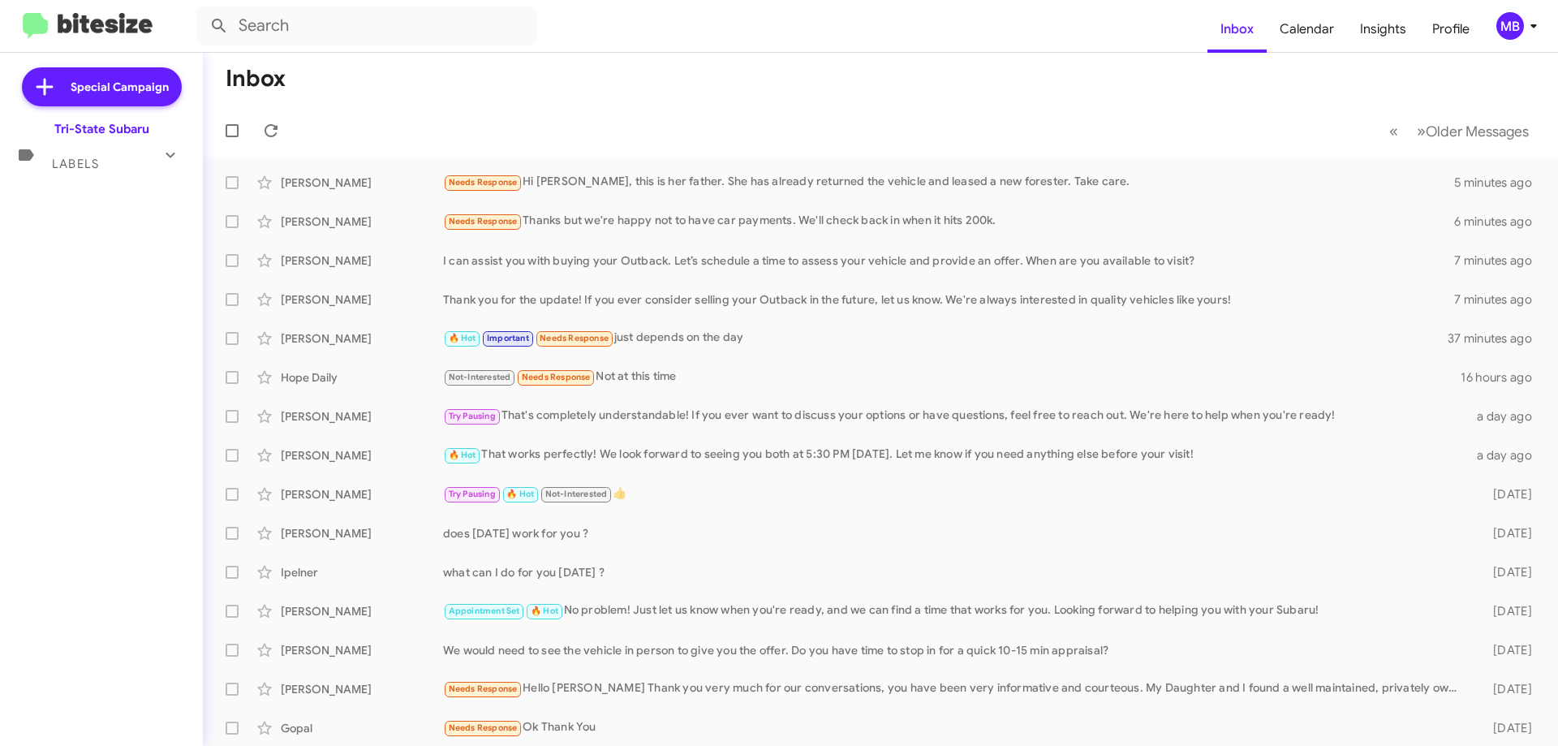
click at [137, 168] on div "Labels" at bounding box center [85, 157] width 144 height 30
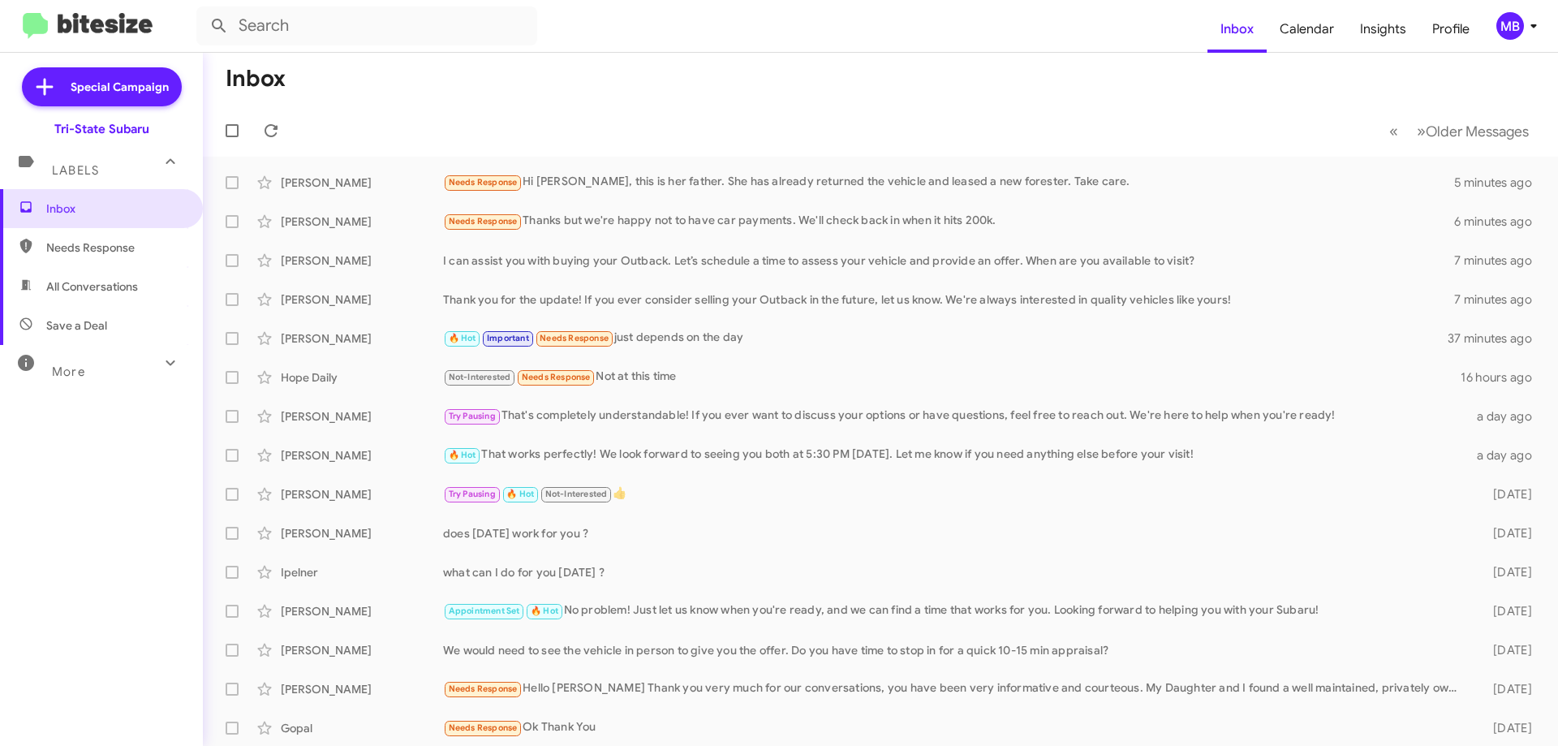
click at [149, 236] on span "Needs Response" at bounding box center [101, 247] width 203 height 39
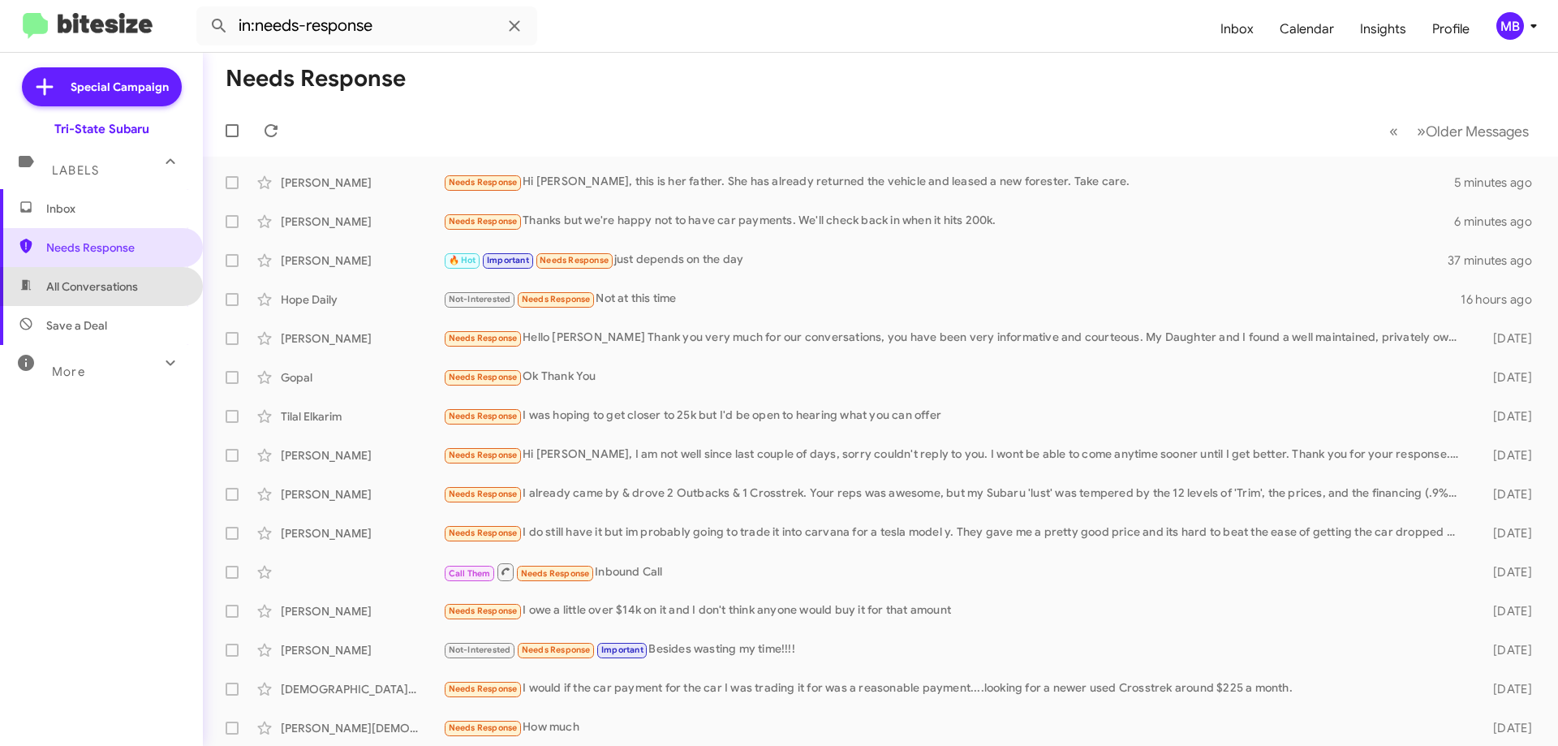
click at [163, 291] on span "All Conversations" at bounding box center [101, 286] width 203 height 39
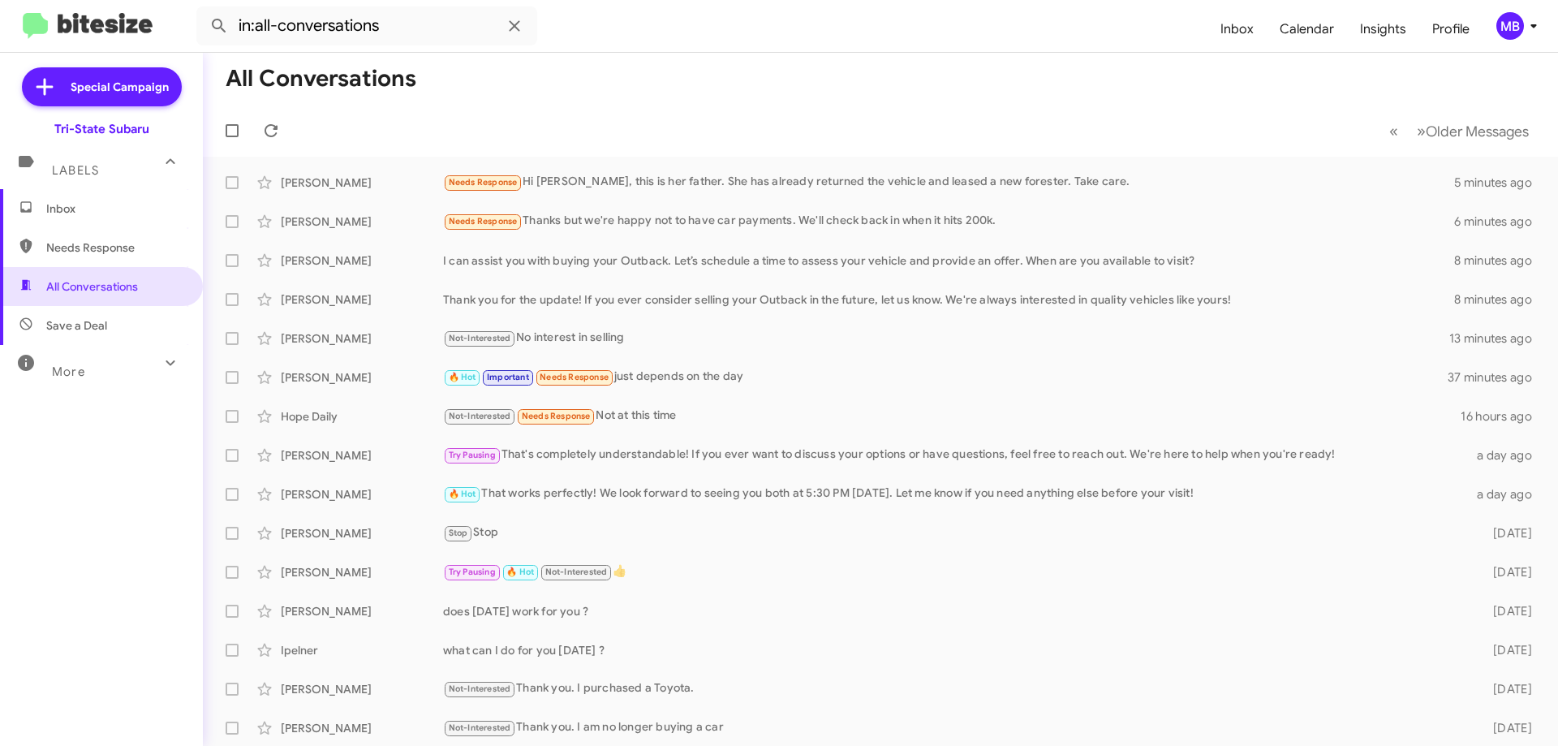
click at [126, 320] on span "Save a Deal" at bounding box center [101, 325] width 203 height 39
type input "in:not-interested"
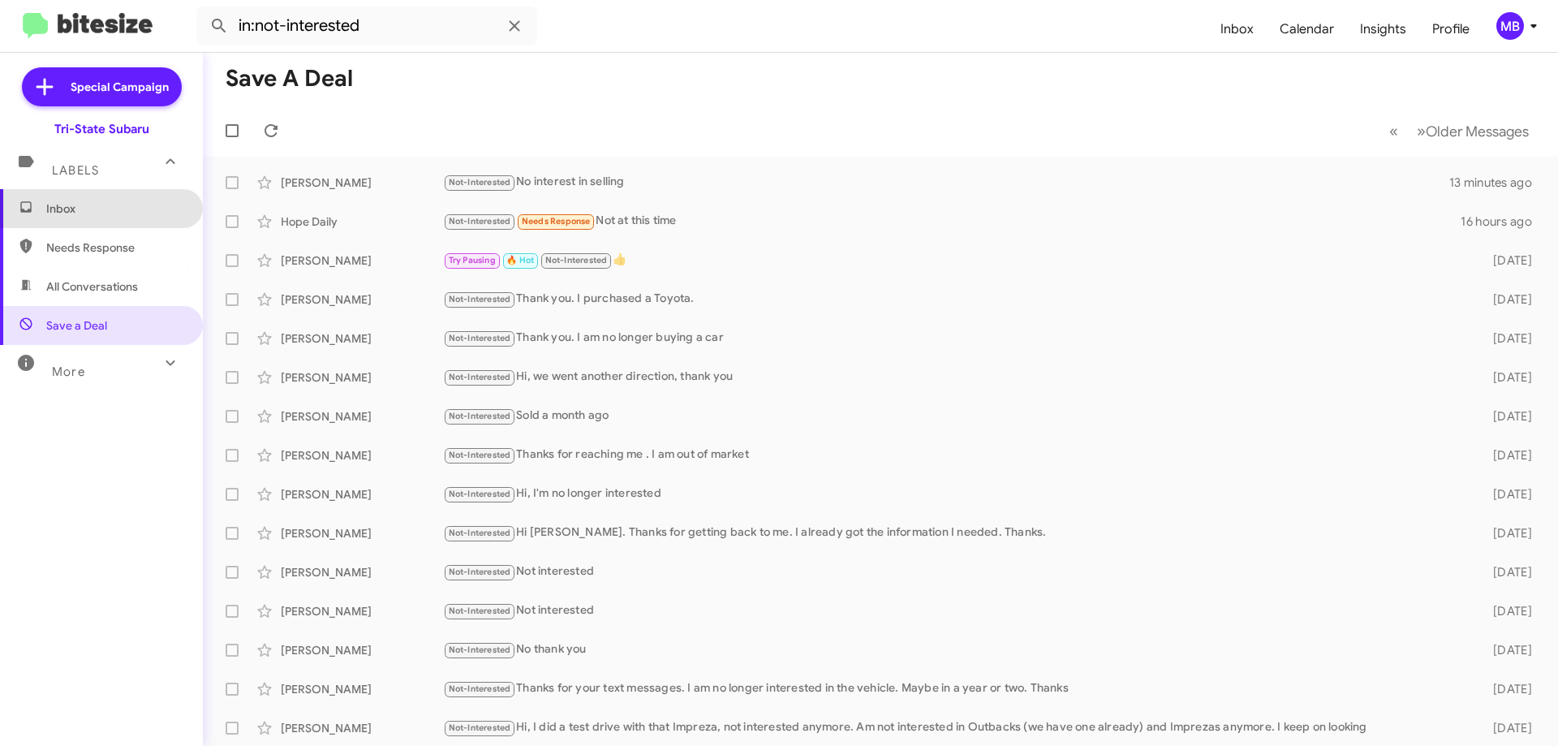
click at [123, 215] on span "Inbox" at bounding box center [115, 208] width 138 height 16
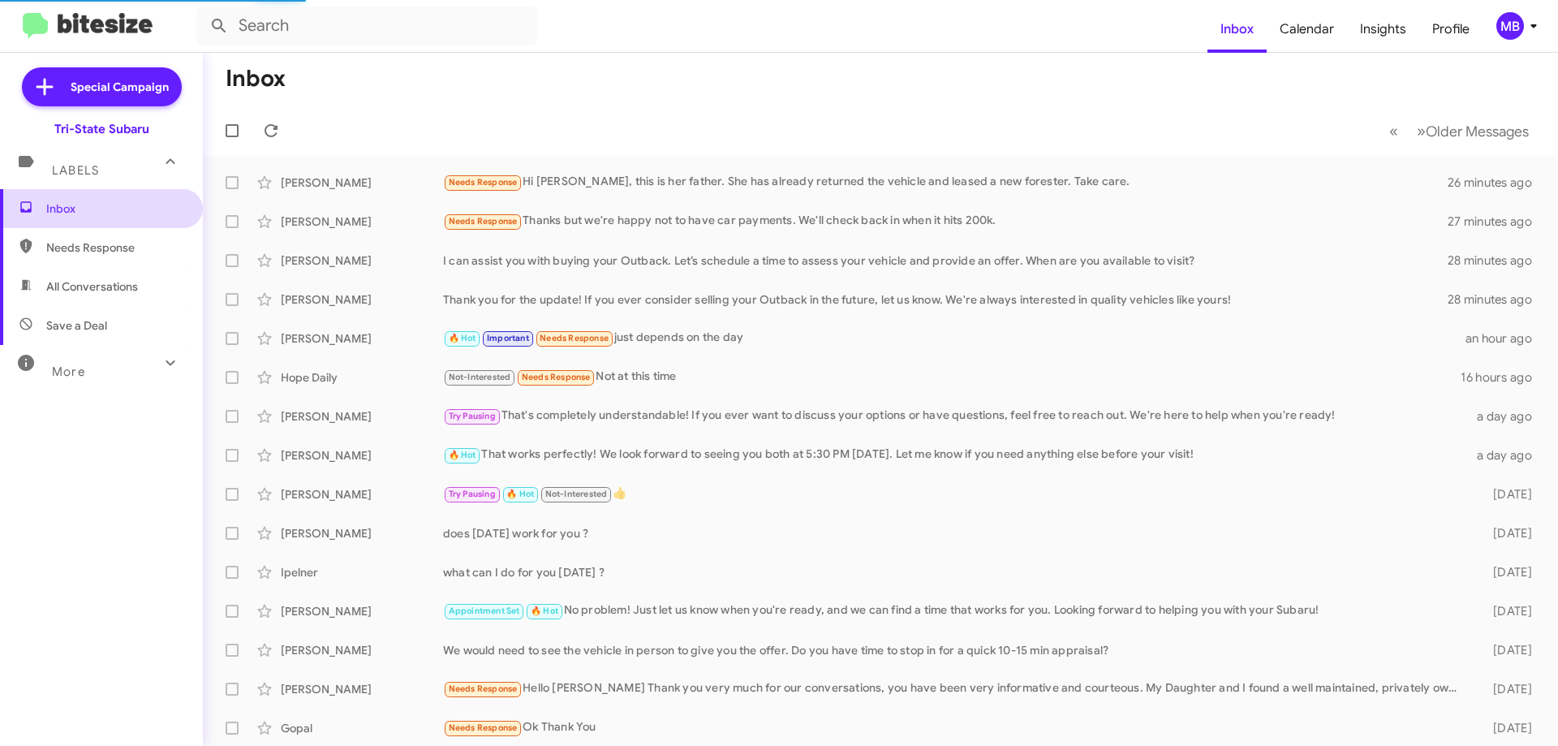
drag, startPoint x: 125, startPoint y: 178, endPoint x: 125, endPoint y: 187, distance: 9.7
click at [125, 182] on mat-expansion-panel-header "Labels" at bounding box center [101, 163] width 203 height 52
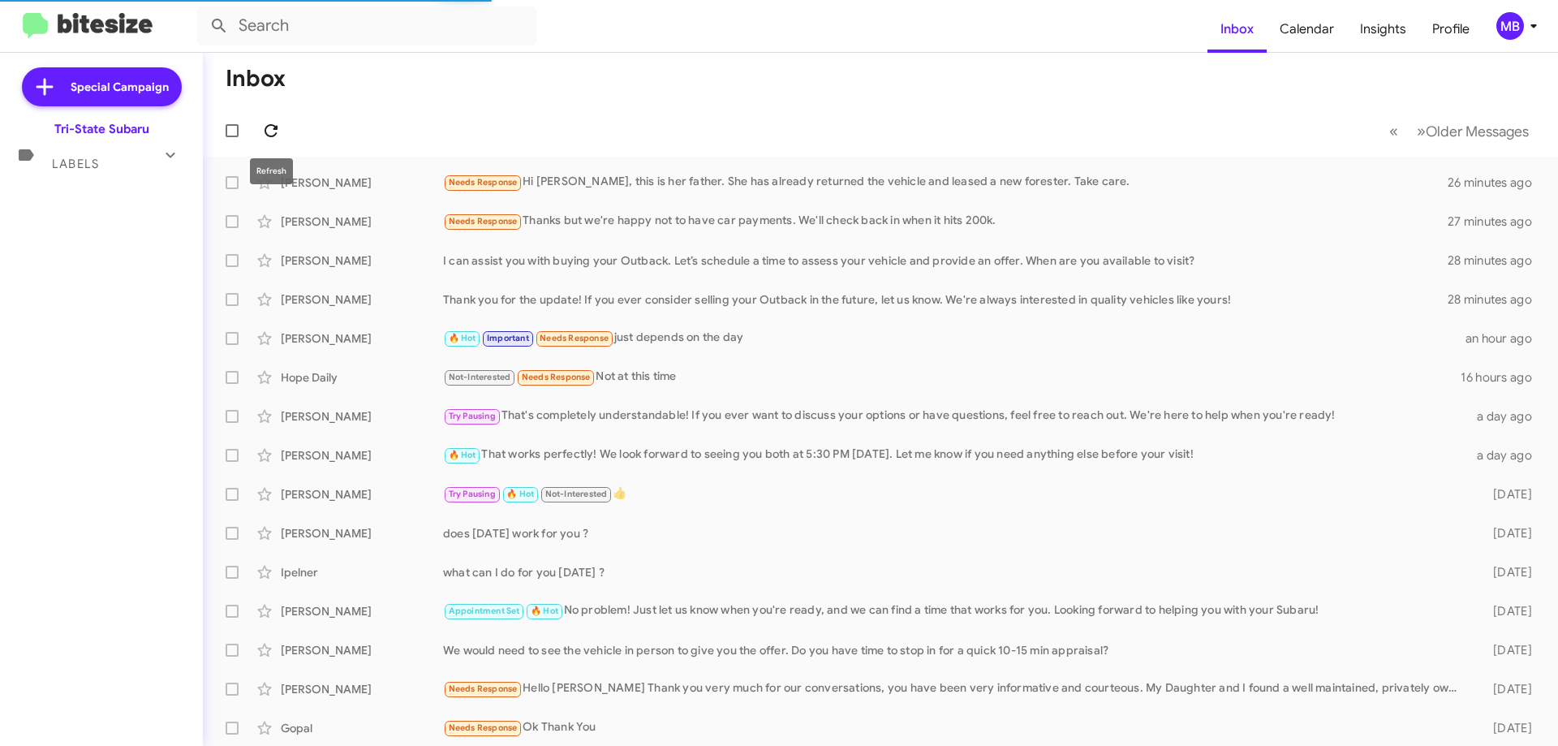
click at [282, 134] on span at bounding box center [271, 130] width 32 height 19
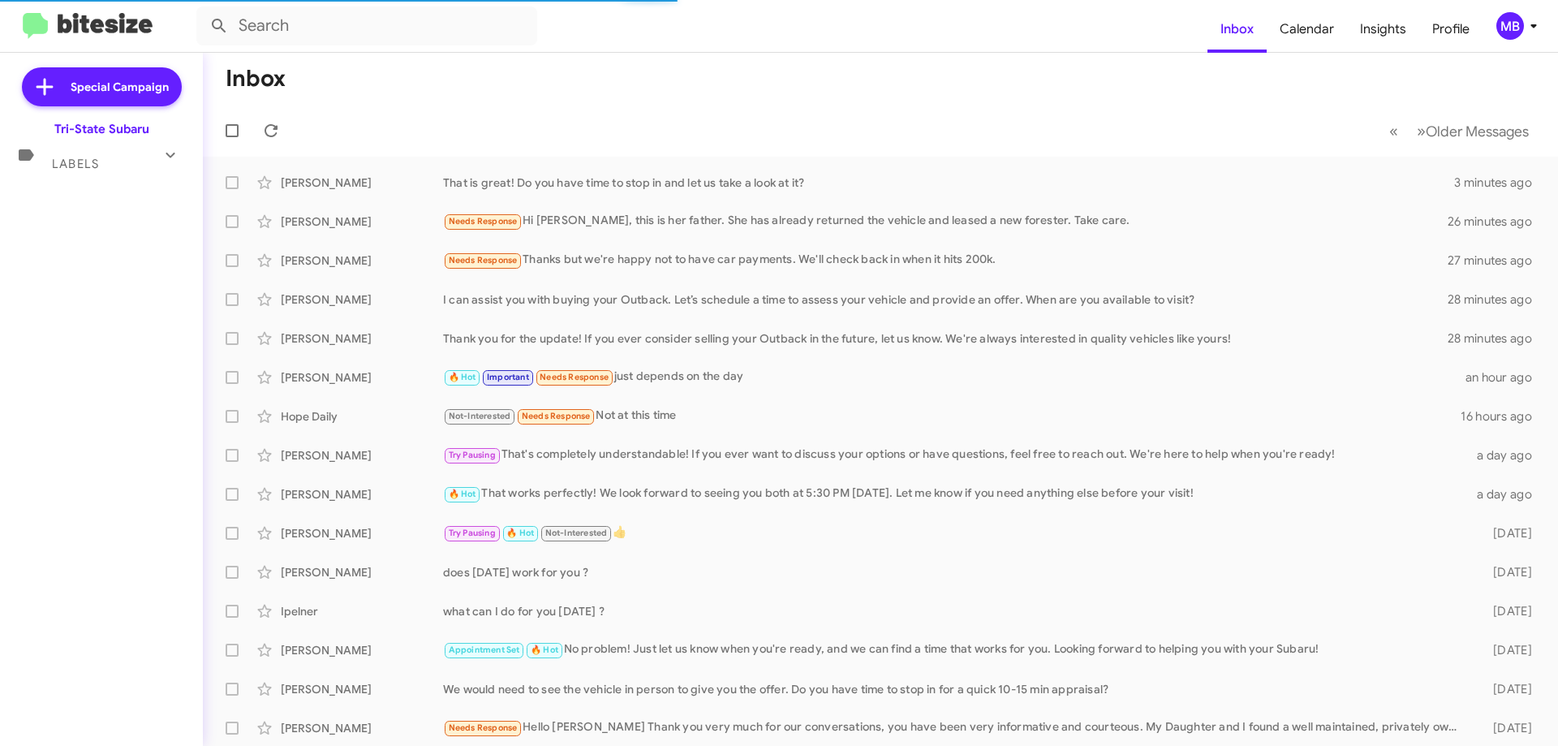
click at [178, 157] on icon at bounding box center [170, 154] width 19 height 19
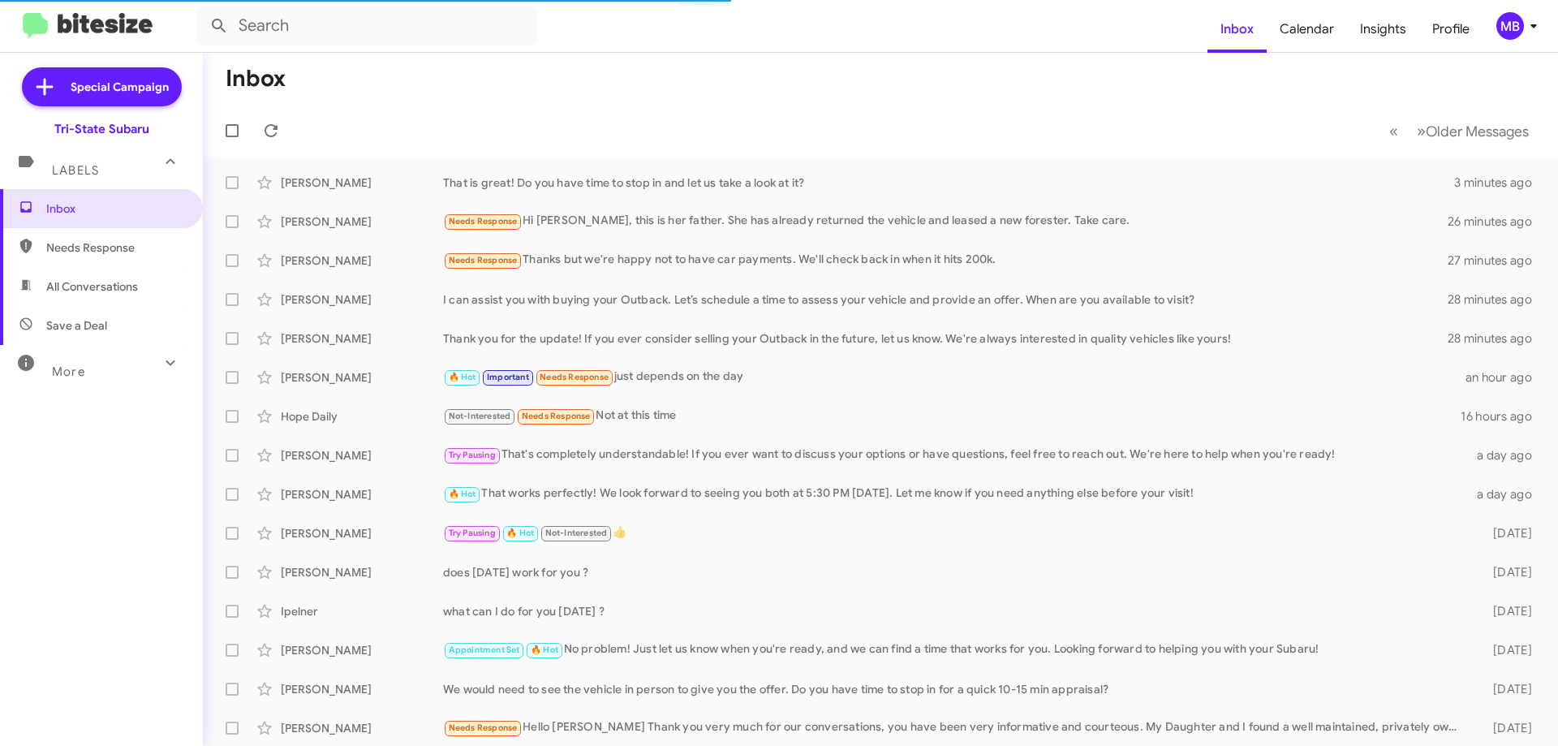
click at [126, 241] on span "Needs Response" at bounding box center [115, 247] width 138 height 16
type input "in:needs-response"
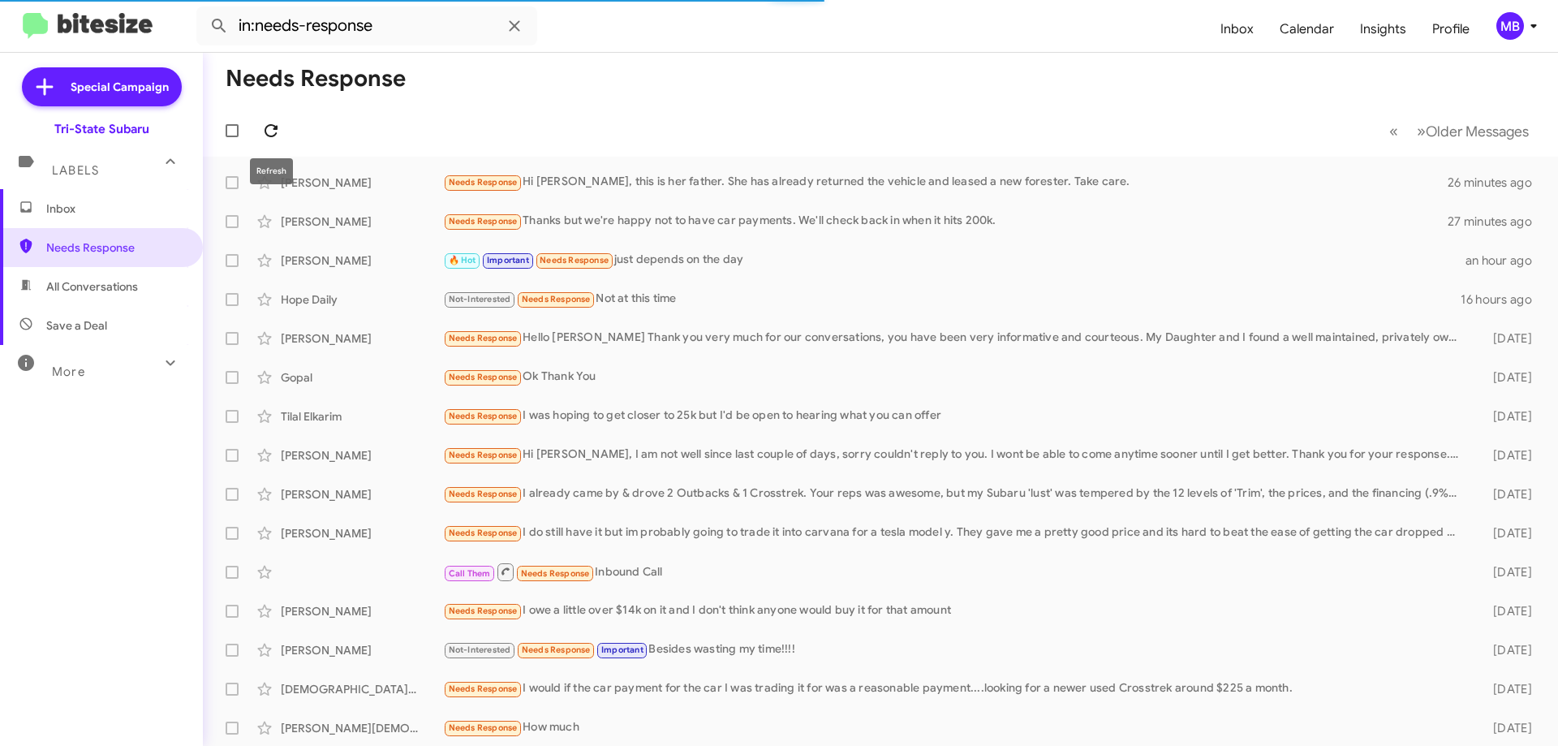
click at [278, 140] on button at bounding box center [271, 130] width 32 height 32
click at [144, 212] on span "Inbox" at bounding box center [115, 208] width 138 height 16
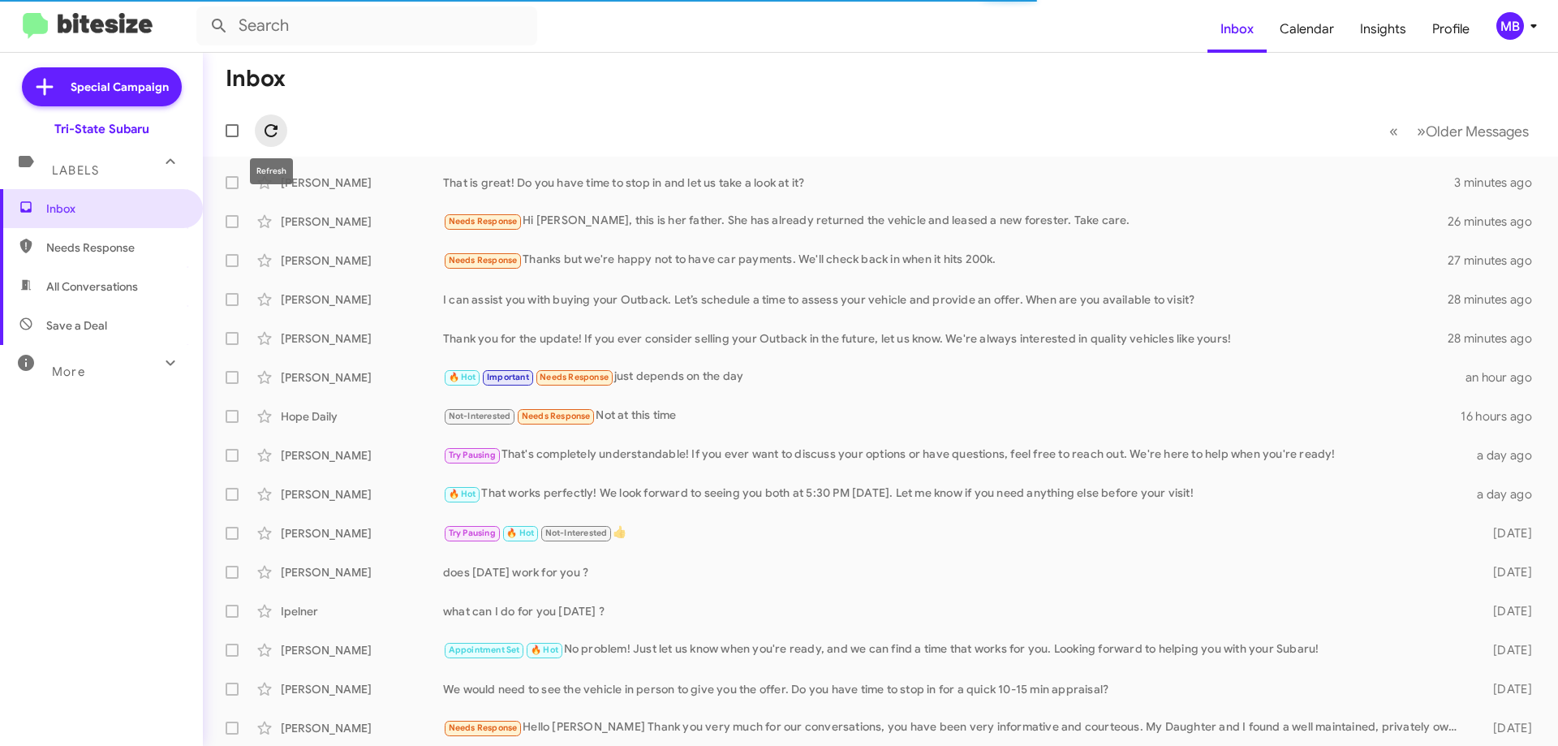
click at [269, 130] on icon at bounding box center [270, 130] width 19 height 19
click at [544, 186] on div "That is great! Do you have time to stop in and let us take a look at it?" at bounding box center [961, 182] width 1037 height 16
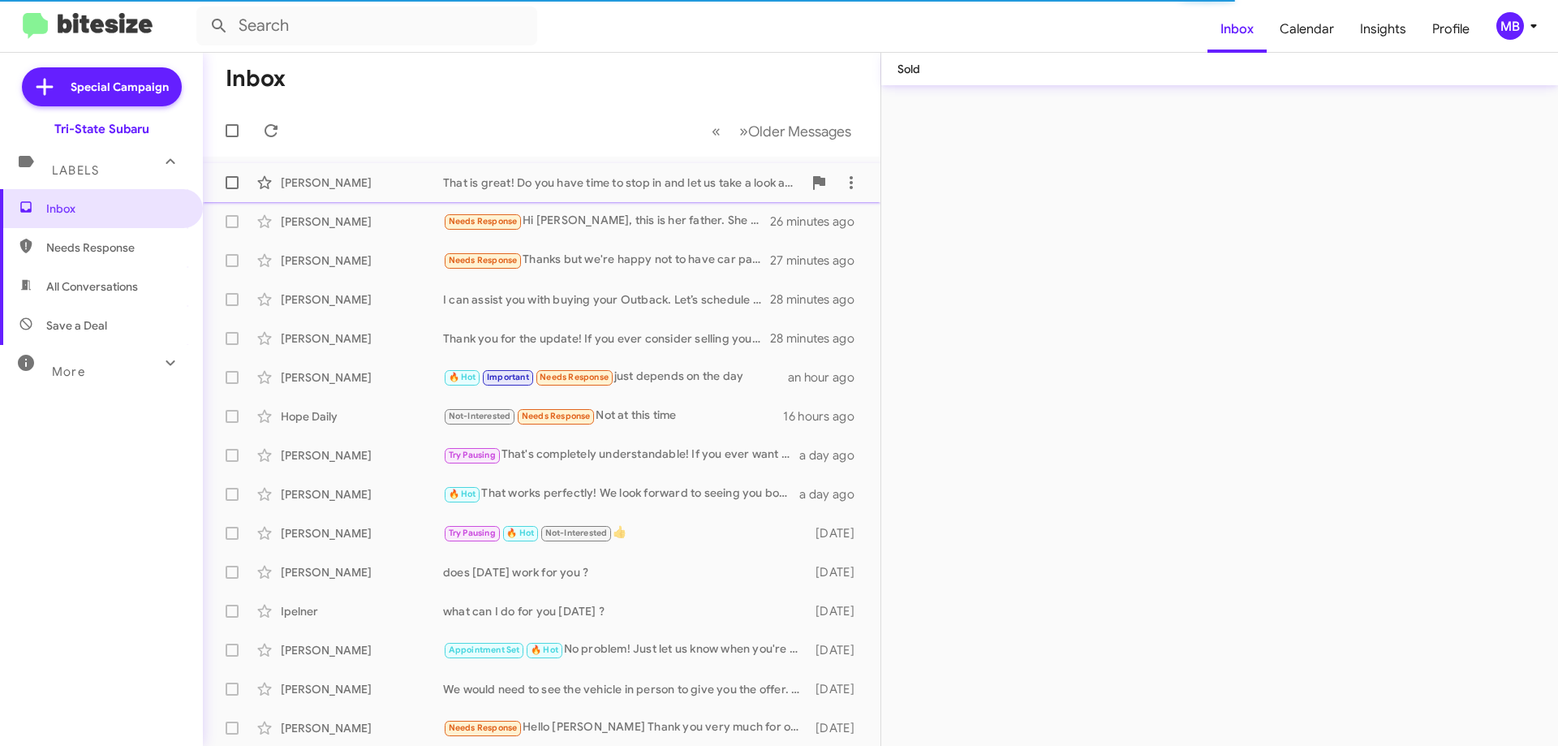
click at [656, 176] on div "That is great! Do you have time to stop in and let us take a look at it?" at bounding box center [622, 182] width 359 height 16
click at [346, 183] on div "[PERSON_NAME]" at bounding box center [362, 182] width 162 height 16
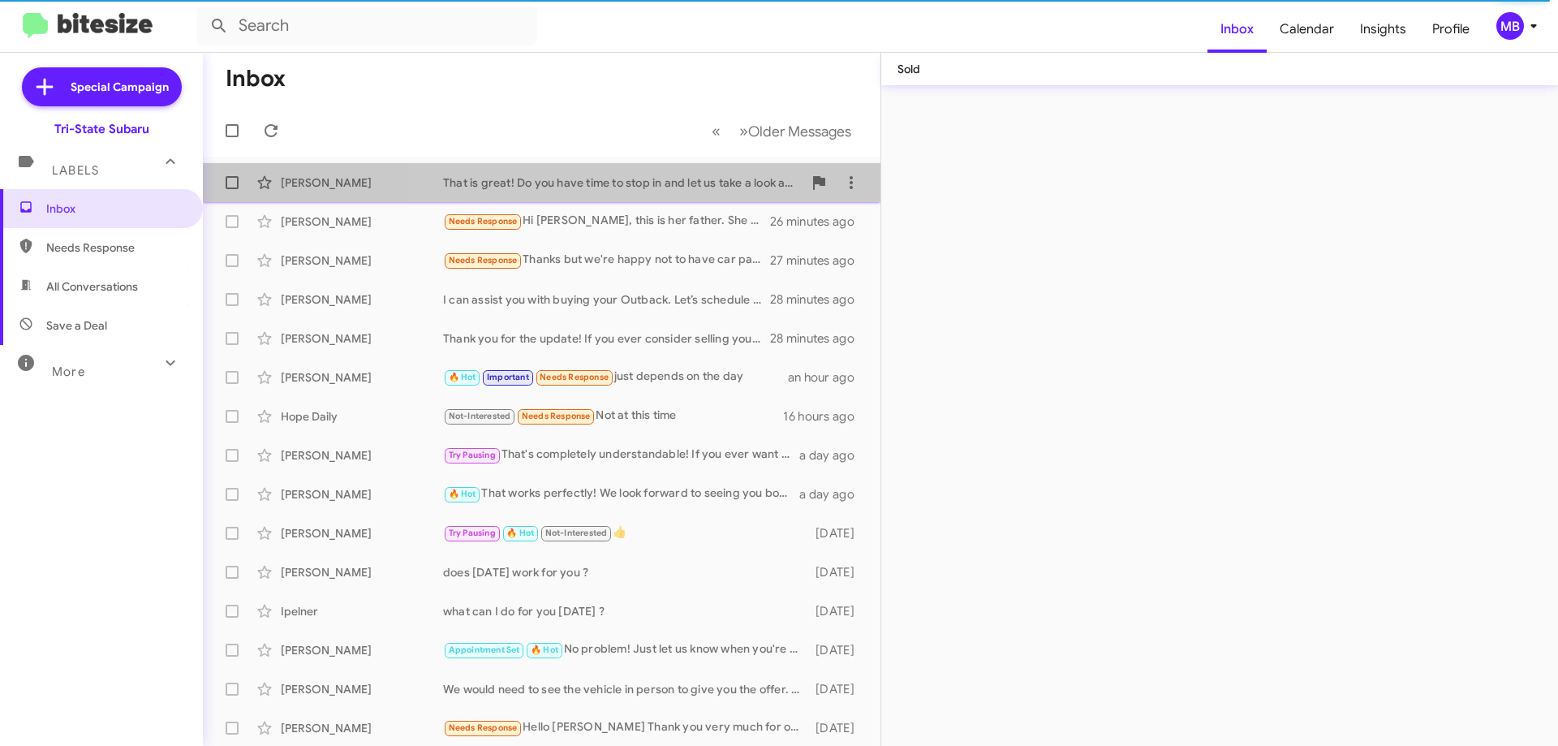
click at [673, 187] on div "That is great! Do you have time to stop in and let us take a look at it?" at bounding box center [622, 182] width 359 height 16
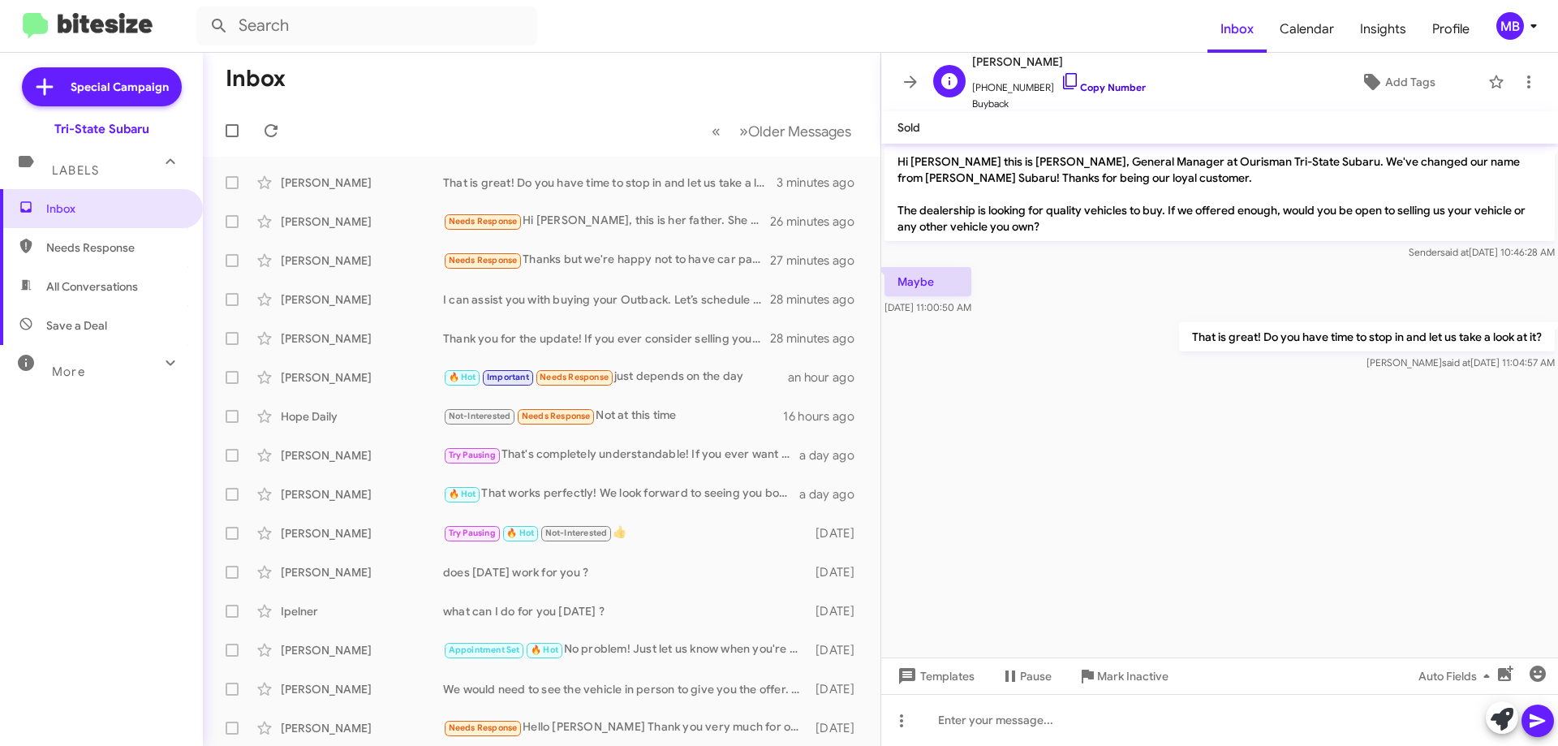
click at [1090, 88] on link "Copy Number" at bounding box center [1102, 87] width 85 height 12
drag, startPoint x: 994, startPoint y: 306, endPoint x: 894, endPoint y: 262, distance: 109.0
click at [894, 262] on div "Hi [PERSON_NAME] this is [PERSON_NAME], General Manager at Ourisman Tri-State S…" at bounding box center [1219, 259] width 677 height 230
copy div "Sender said at [DATE] 10:46:28 AM Maybe [DATE] 11:00:50 AM"
click at [272, 124] on icon at bounding box center [270, 130] width 19 height 19
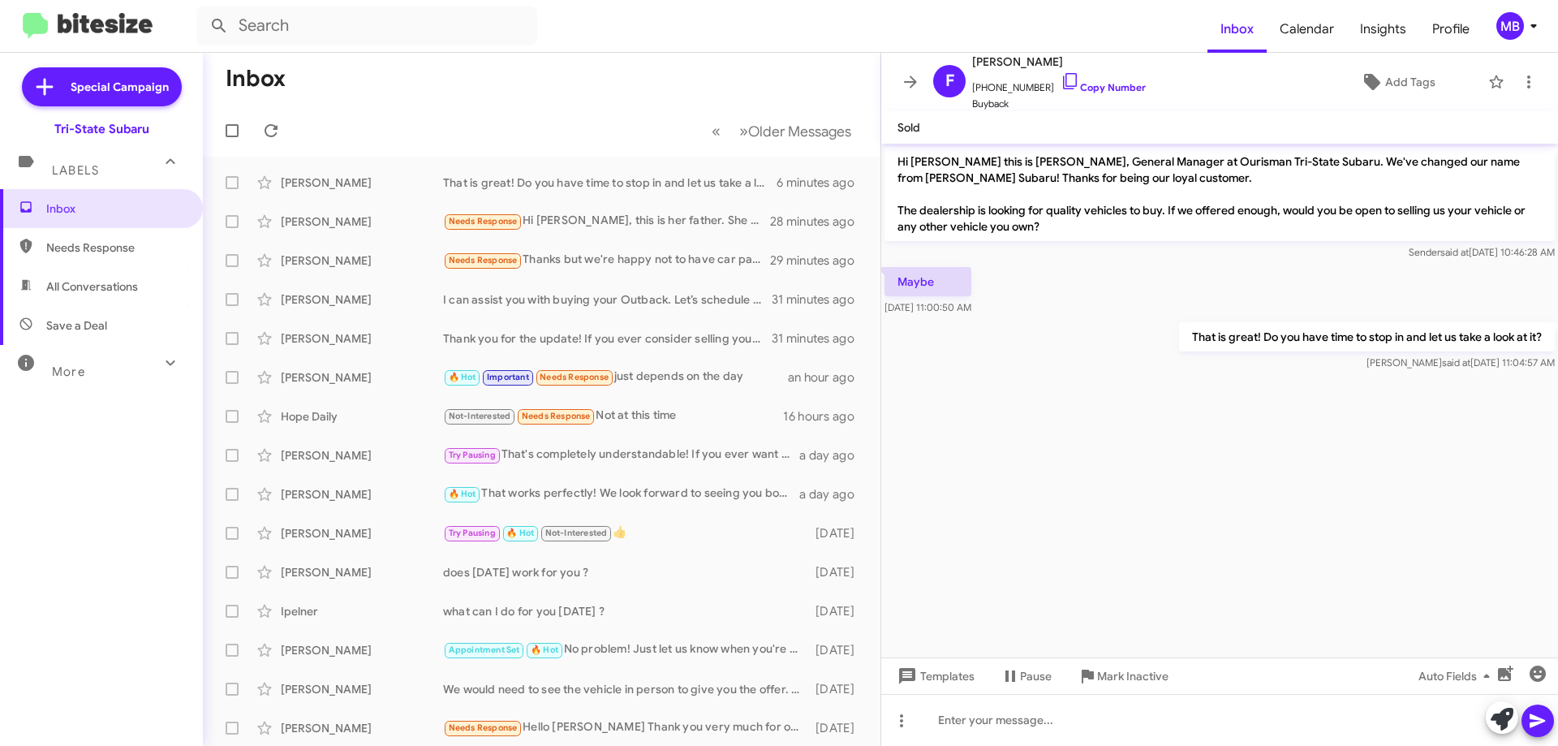
click at [125, 254] on span "Needs Response" at bounding box center [115, 247] width 138 height 16
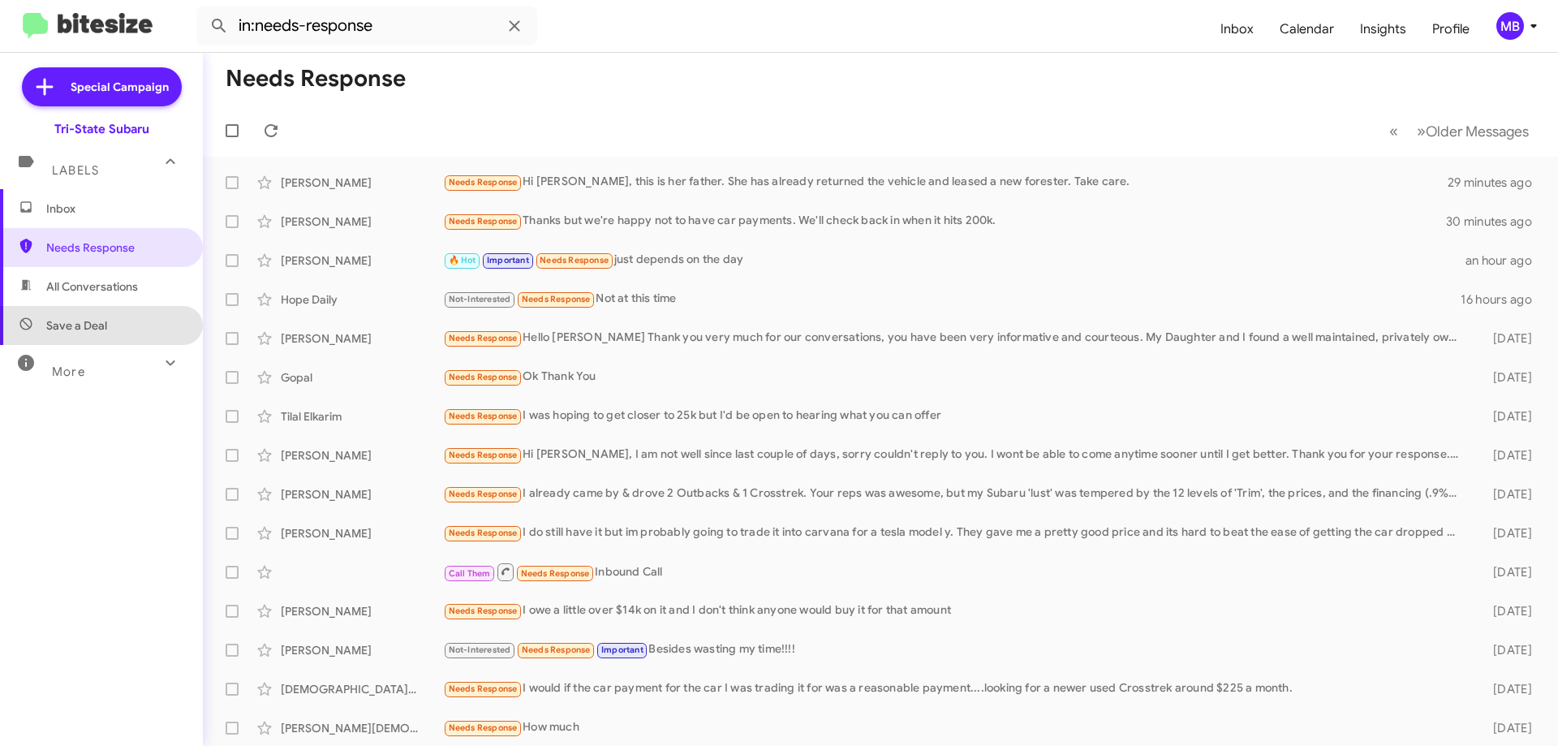
click at [153, 330] on span "Save a Deal" at bounding box center [101, 325] width 203 height 39
type input "in:not-interested"
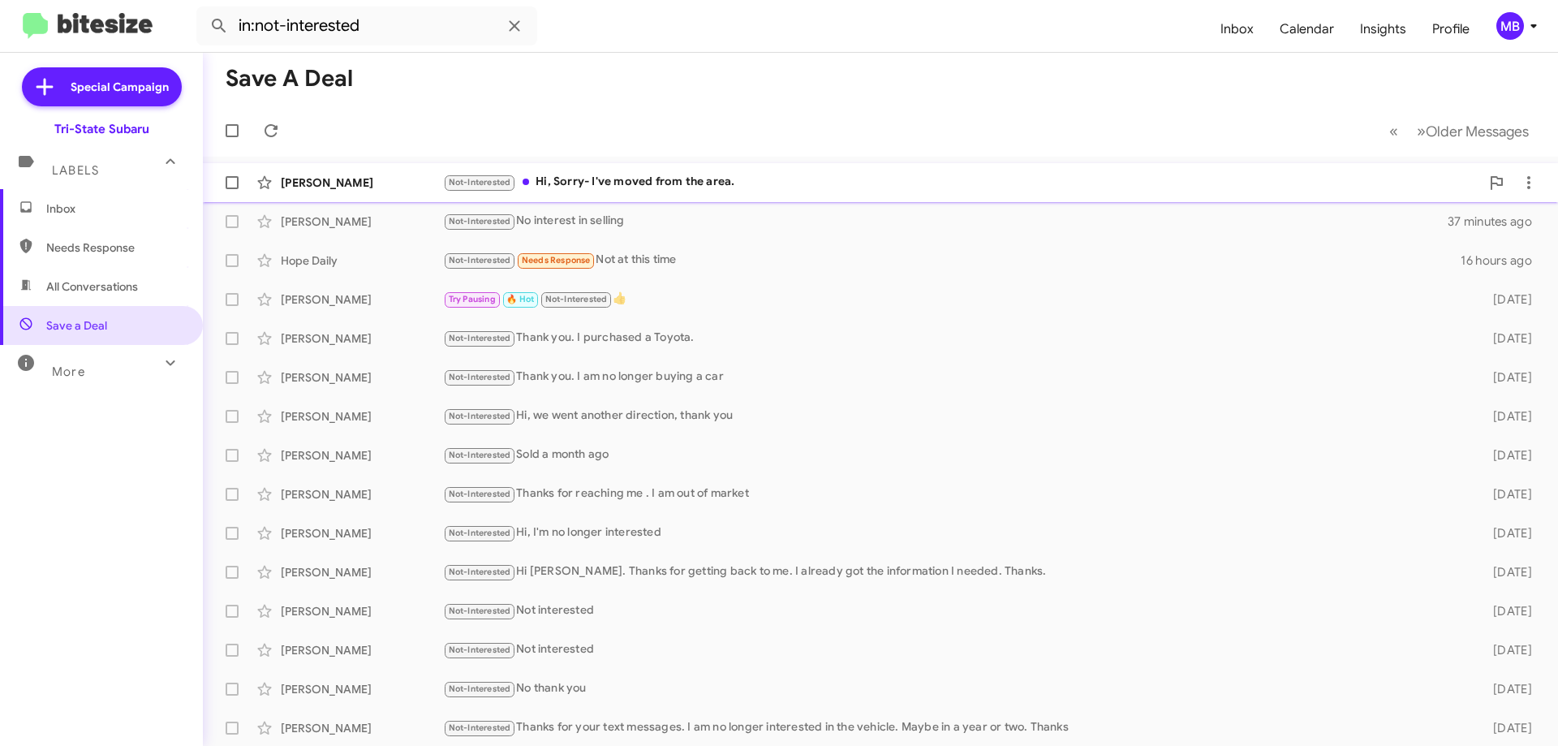
click at [760, 181] on div "Not-Interested Hi, Sorry- I've moved from the area." at bounding box center [961, 182] width 1037 height 19
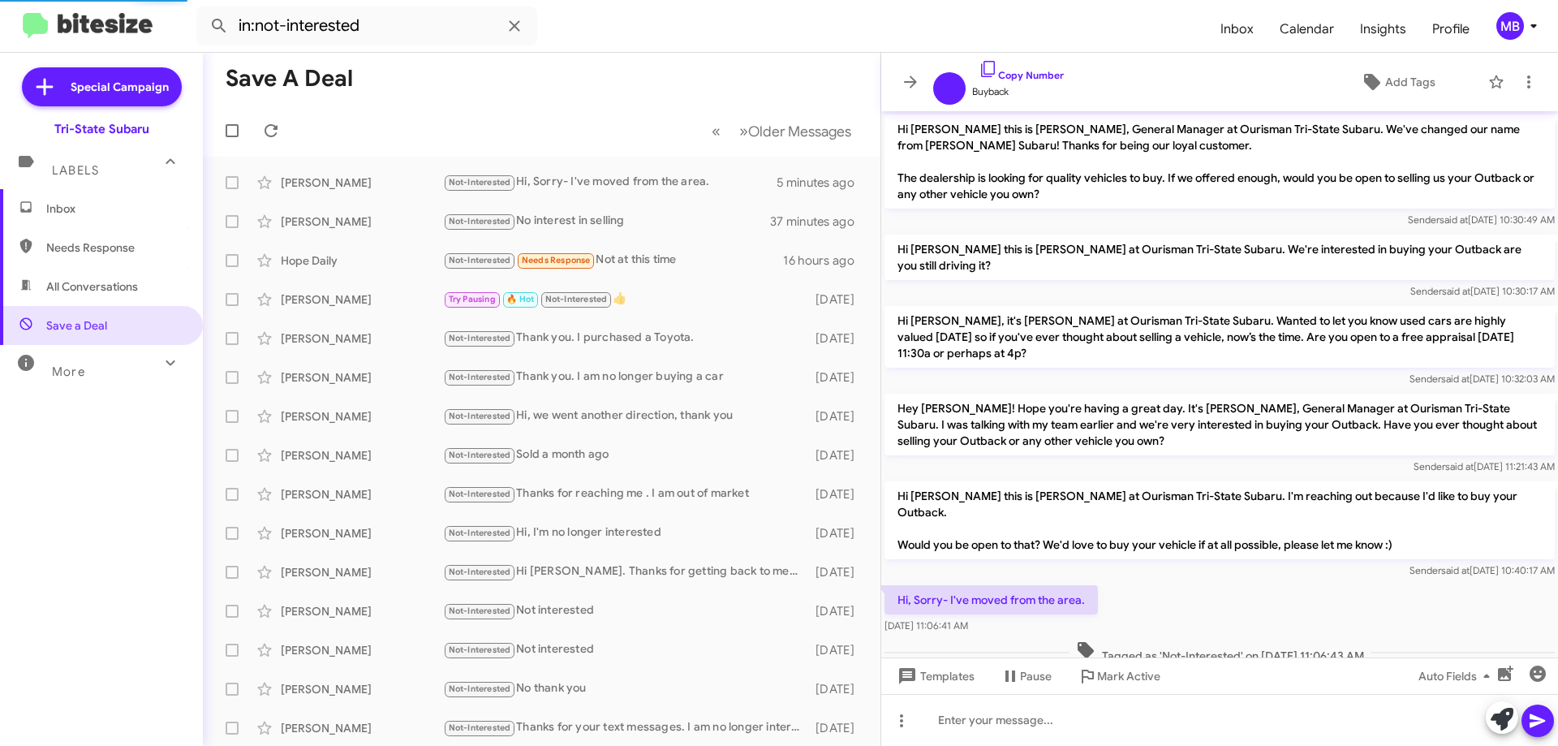
scroll to position [6, 0]
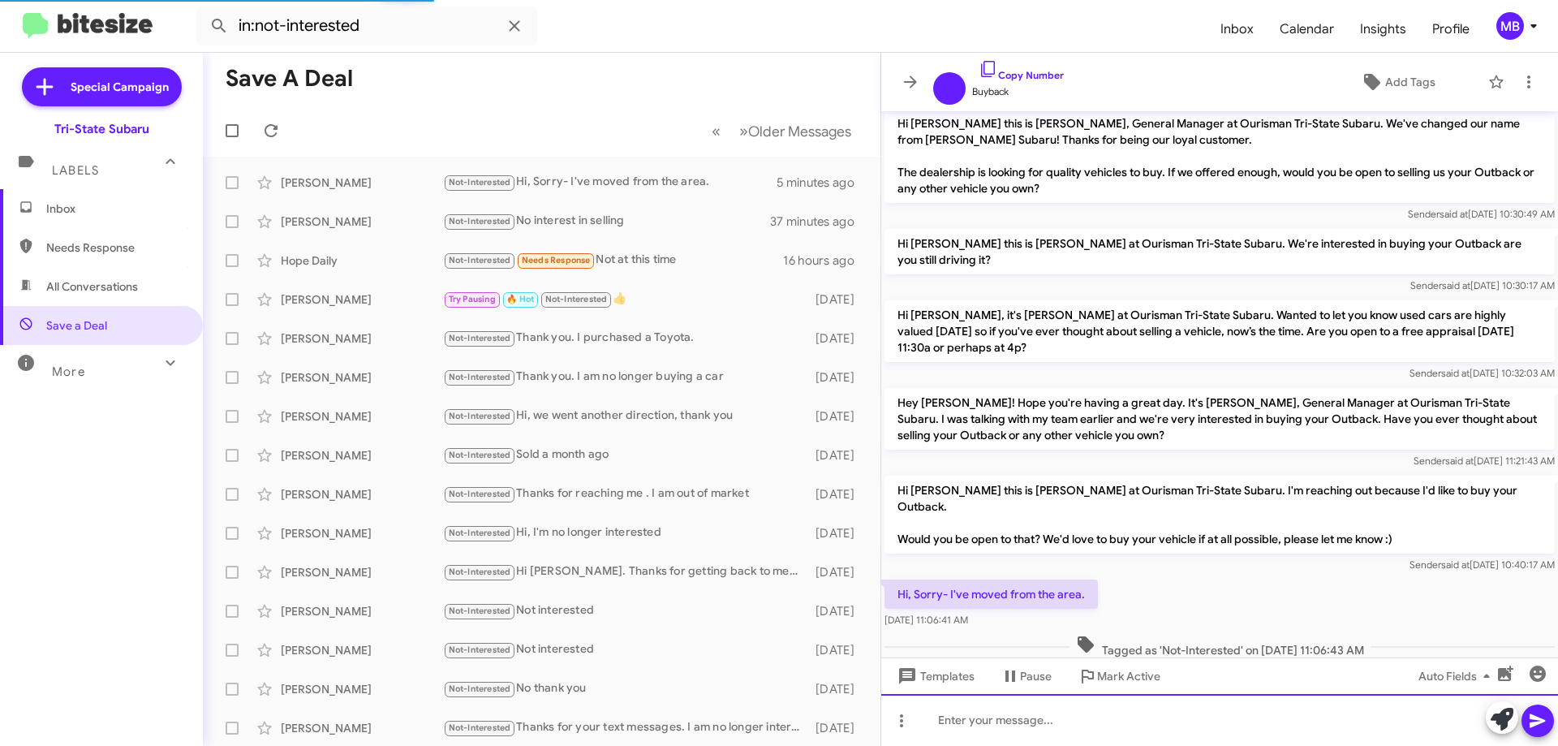
click at [1150, 703] on div at bounding box center [1219, 720] width 677 height 52
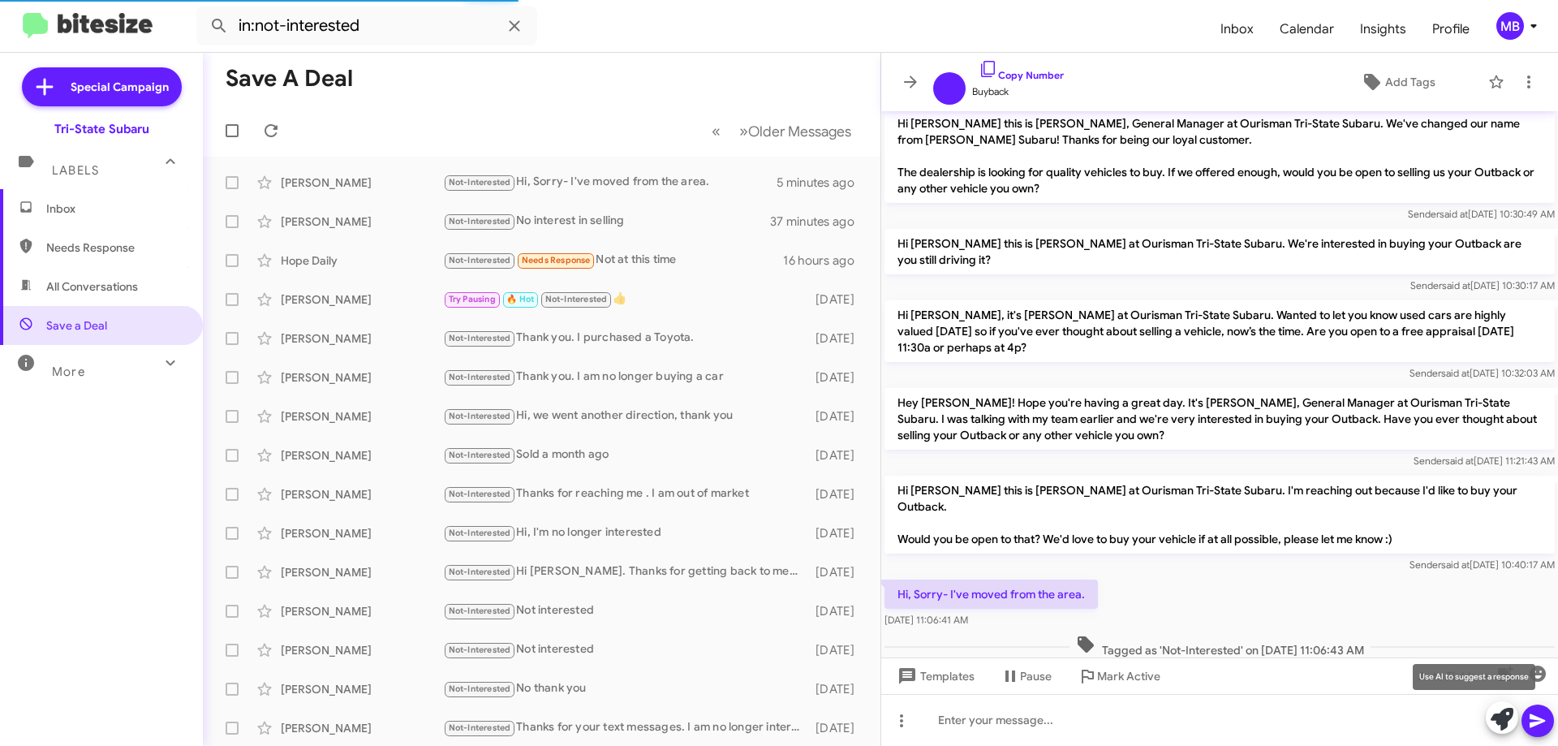
click at [1501, 726] on icon at bounding box center [1501, 718] width 23 height 23
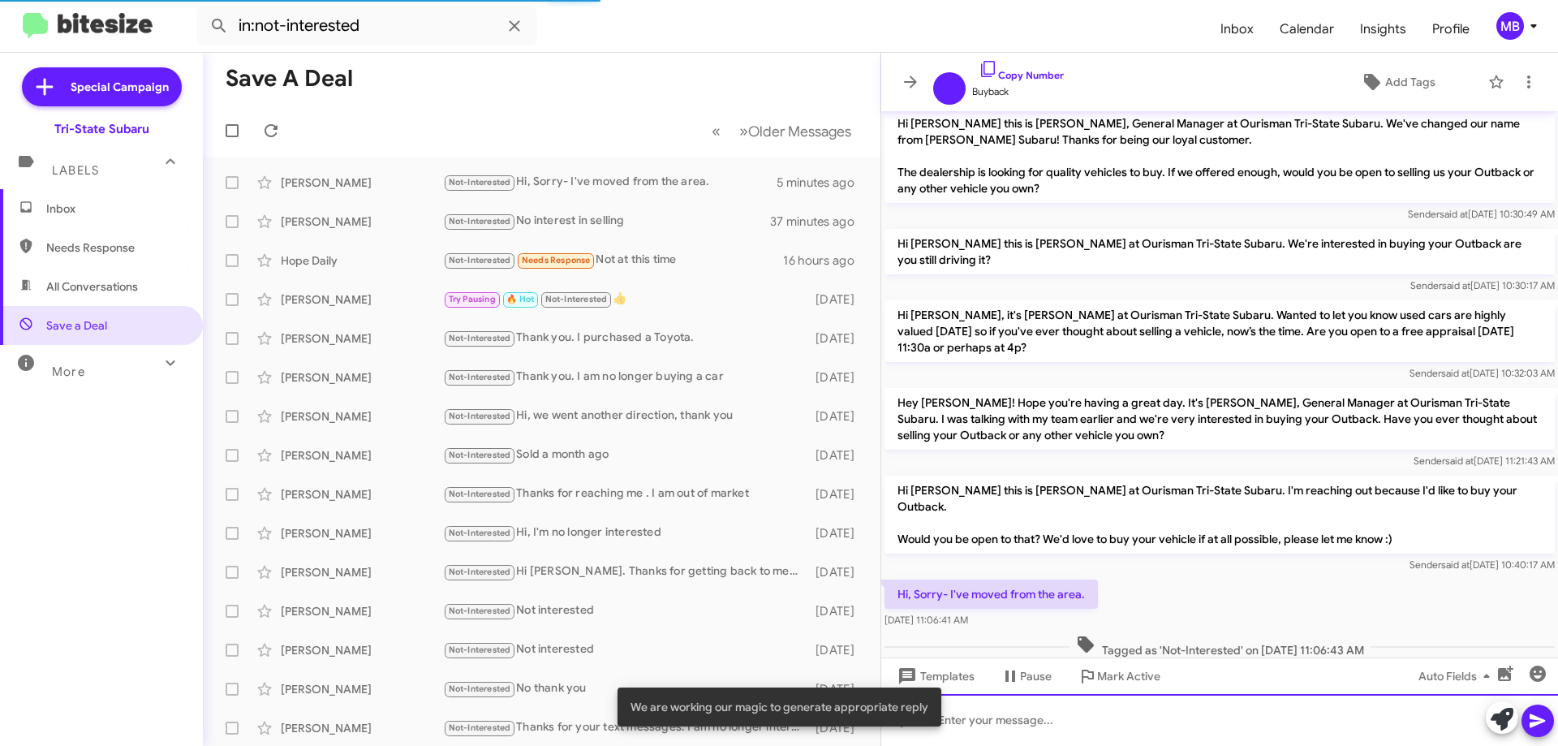
click at [1296, 717] on div at bounding box center [1219, 720] width 677 height 52
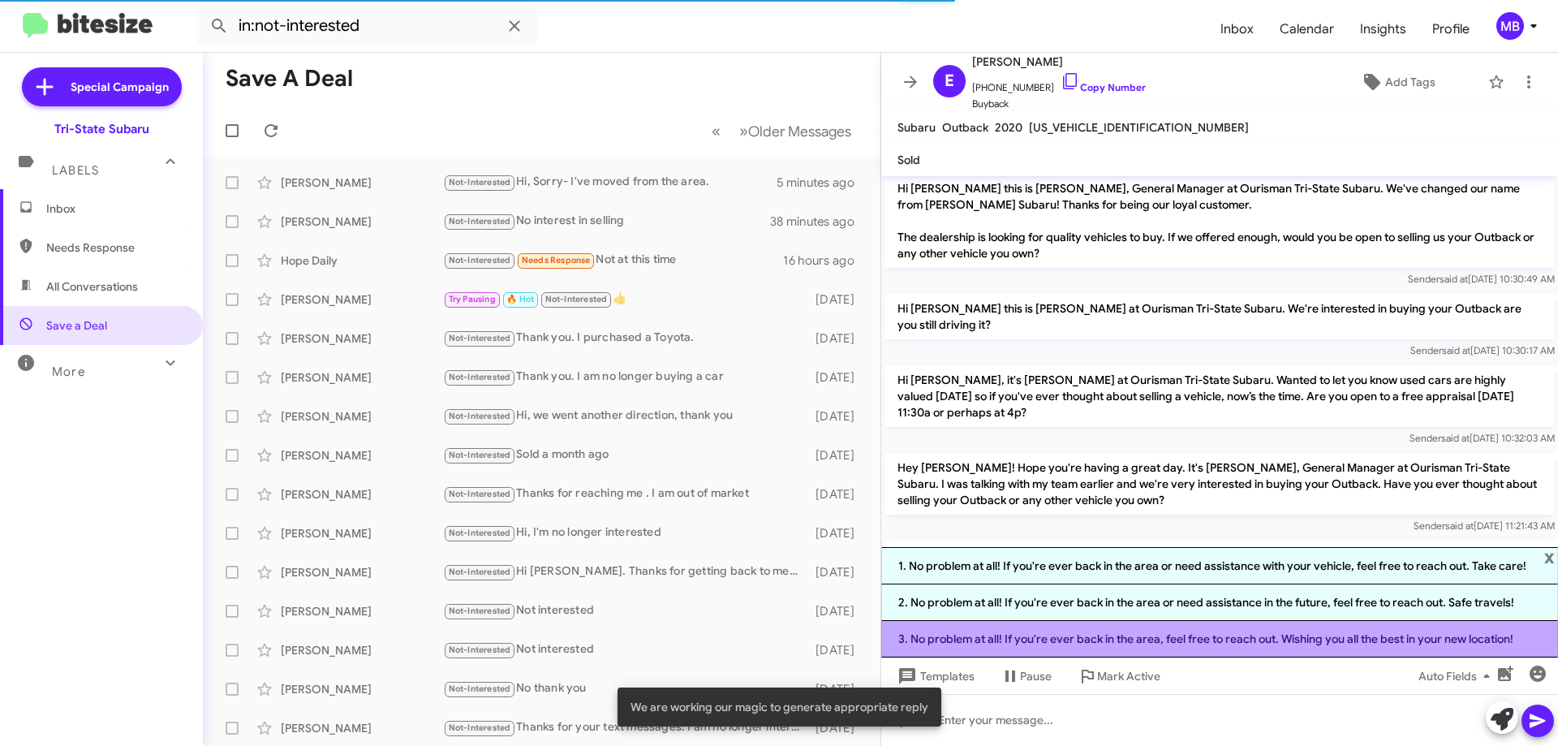
click at [1225, 643] on li "3. No problem at all! If you're ever back in the area, feel free to reach out. …" at bounding box center [1219, 639] width 677 height 37
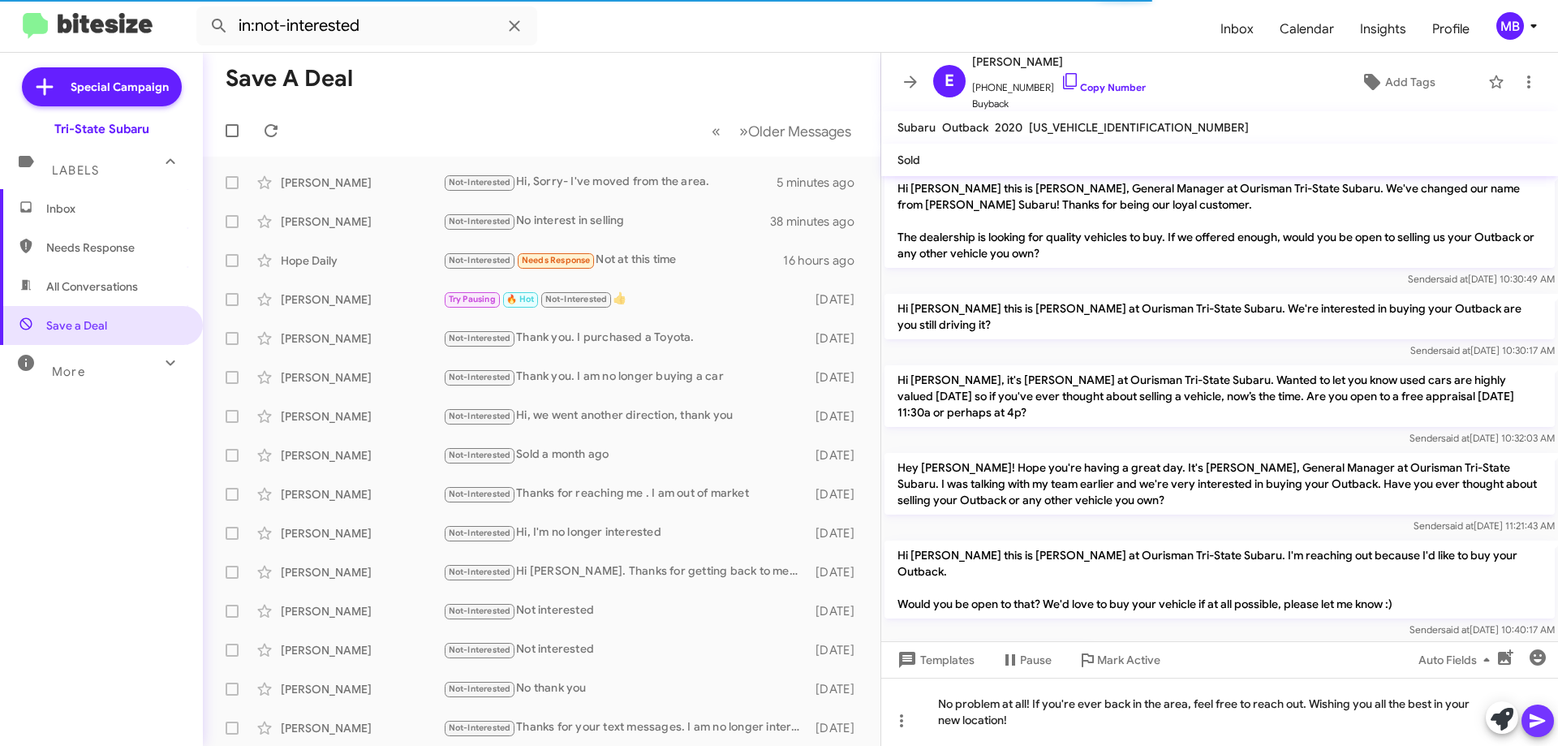
drag, startPoint x: 1543, startPoint y: 729, endPoint x: 1491, endPoint y: 703, distance: 57.7
click at [1537, 729] on icon at bounding box center [1537, 720] width 19 height 19
